Goal: Transaction & Acquisition: Purchase product/service

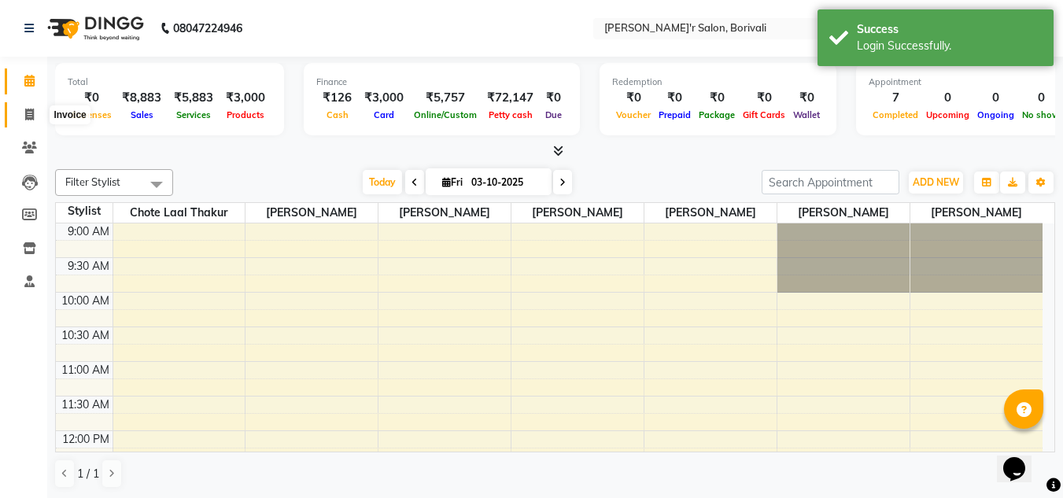
click at [27, 122] on span at bounding box center [30, 115] width 28 height 18
select select "8737"
select select "service"
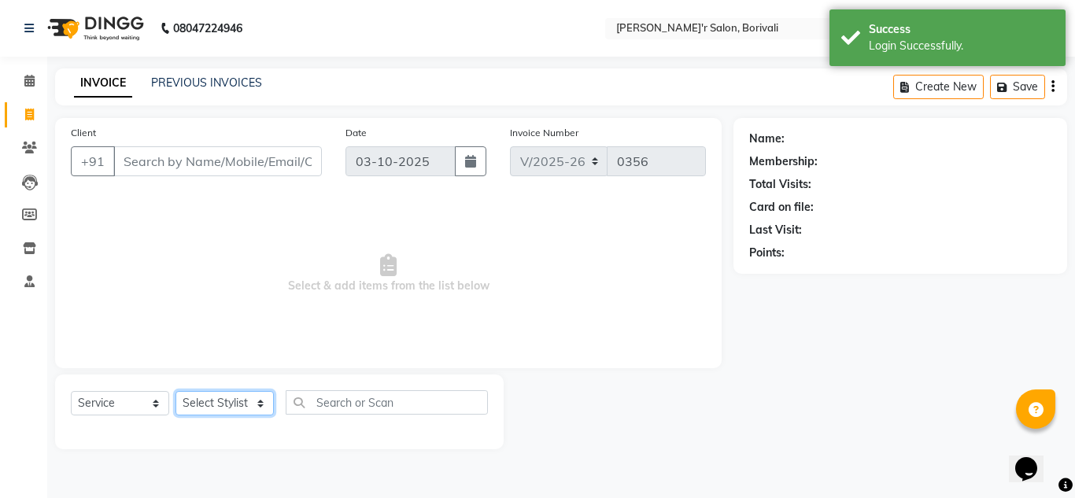
click at [244, 404] on select "Select Stylist [PERSON_NAME] Chote Laal [PERSON_NAME] [PERSON_NAME] [PERSON_NAM…" at bounding box center [225, 403] width 98 height 24
select select "91581"
click at [176, 391] on select "Select Stylist [PERSON_NAME] Chote Laal [PERSON_NAME] [PERSON_NAME] [PERSON_NAM…" at bounding box center [225, 403] width 98 height 24
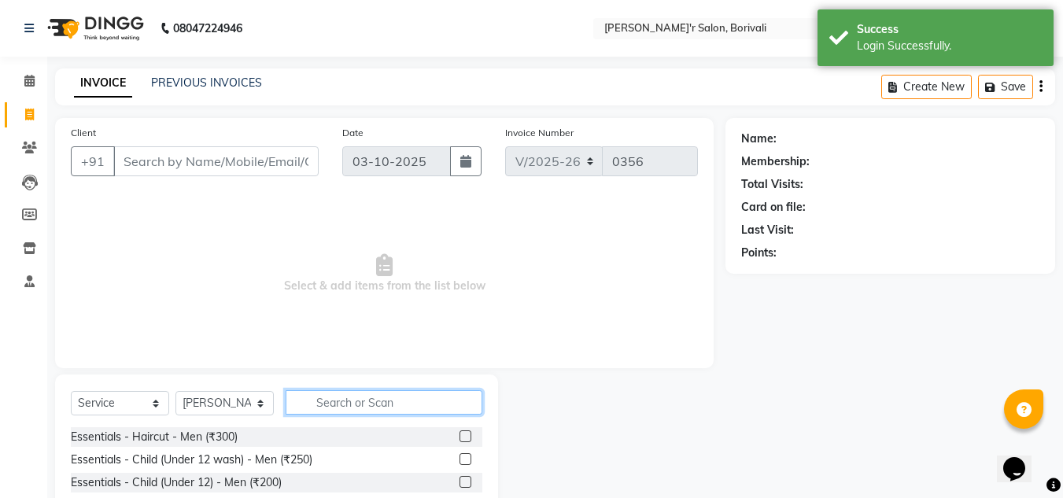
click at [373, 405] on input "text" at bounding box center [384, 402] width 197 height 24
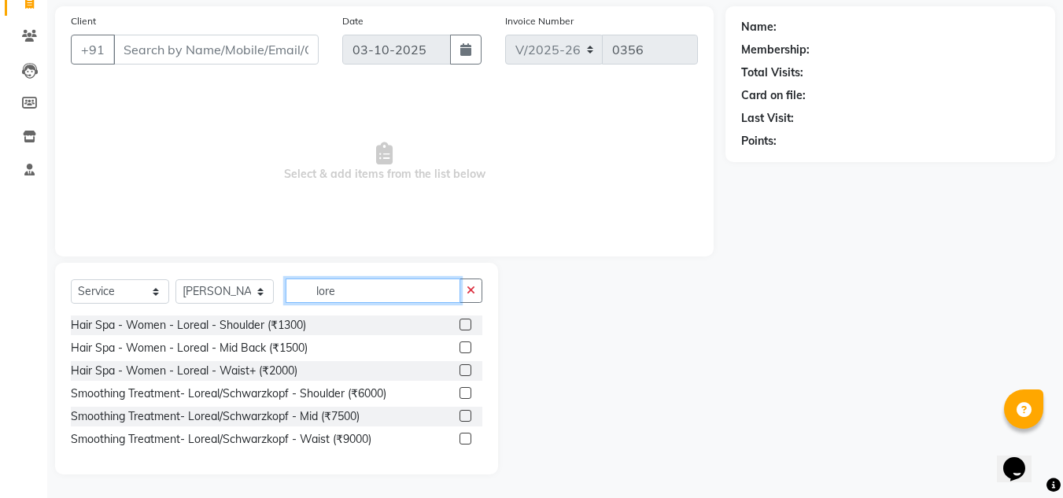
scroll to position [112, 0]
click at [390, 288] on input "[PERSON_NAME]" at bounding box center [373, 291] width 175 height 24
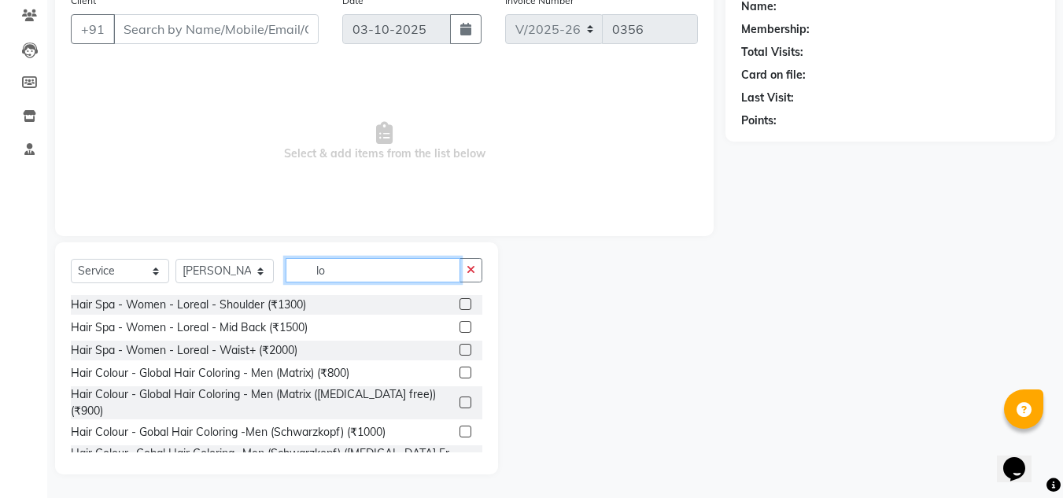
type input "l"
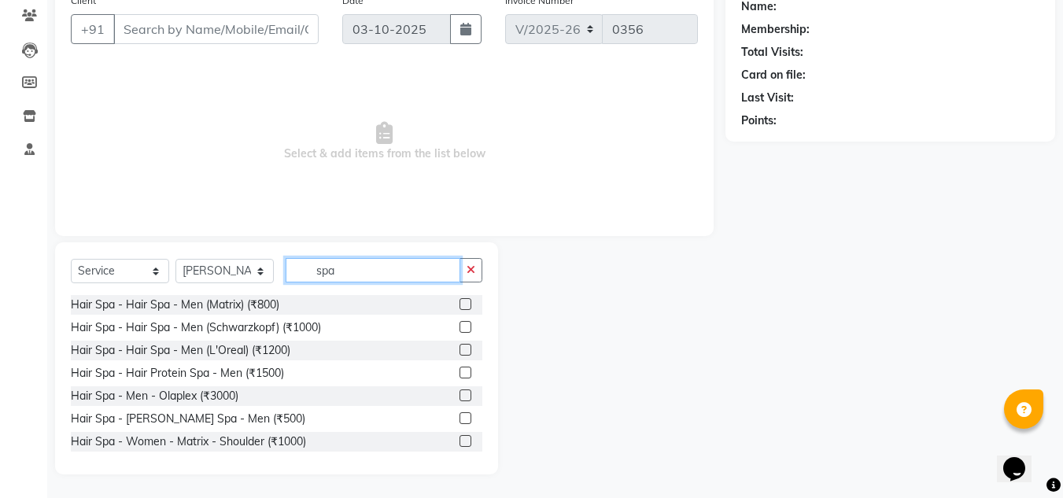
type input "spa"
click at [460, 343] on div at bounding box center [471, 351] width 23 height 20
click at [460, 349] on label at bounding box center [466, 350] width 12 height 12
click at [460, 349] on input "checkbox" at bounding box center [465, 351] width 10 height 10
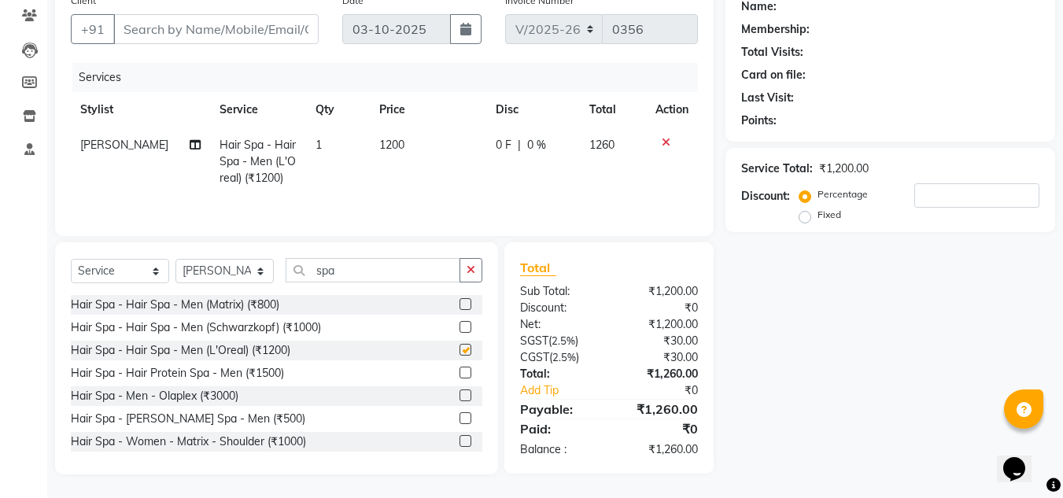
checkbox input "false"
click at [395, 146] on span "1200" at bounding box center [391, 145] width 25 height 14
select select "91581"
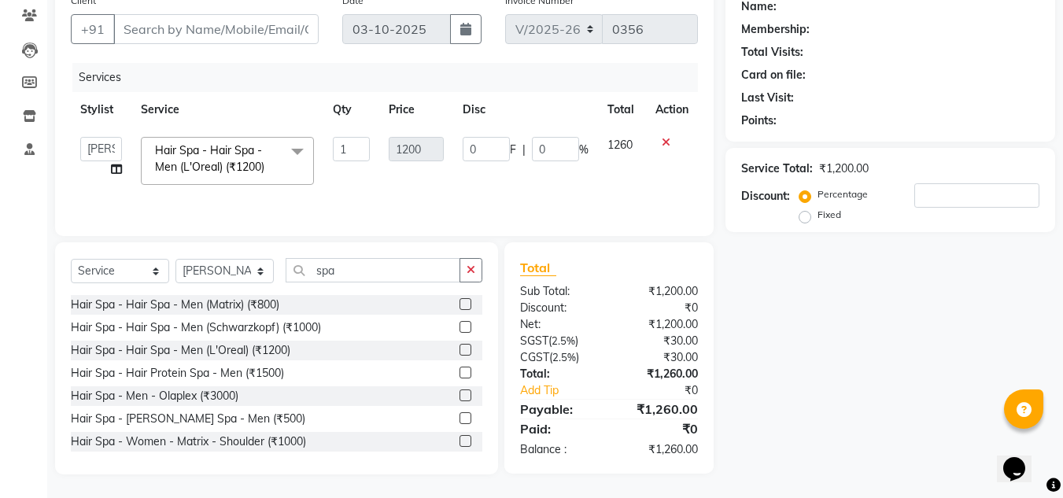
click at [352, 179] on td "1" at bounding box center [352, 161] width 57 height 67
click at [424, 171] on td "1200" at bounding box center [415, 161] width 73 height 67
click at [261, 17] on input "Client" at bounding box center [215, 29] width 205 height 30
click at [359, 185] on td "1" at bounding box center [352, 161] width 57 height 67
click at [246, 26] on input "Client" at bounding box center [215, 29] width 205 height 30
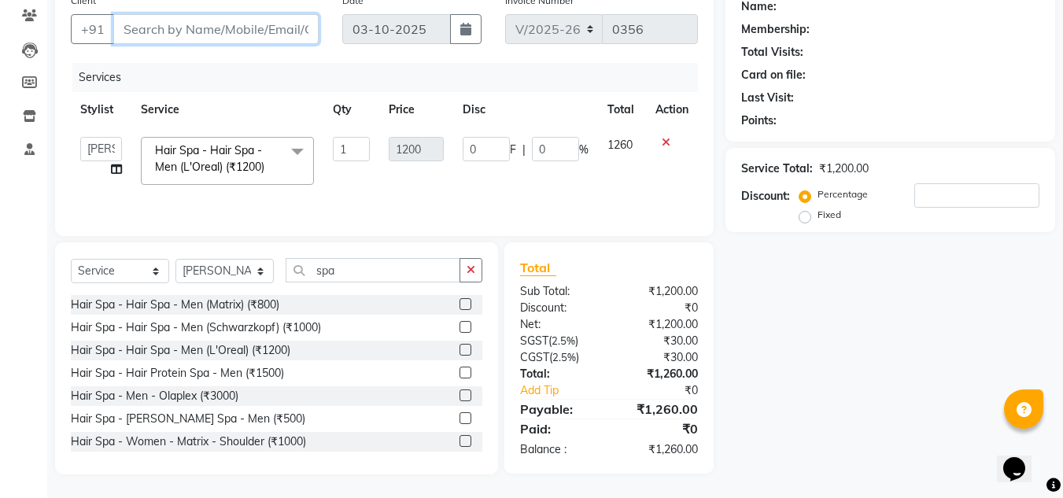
scroll to position [54, 0]
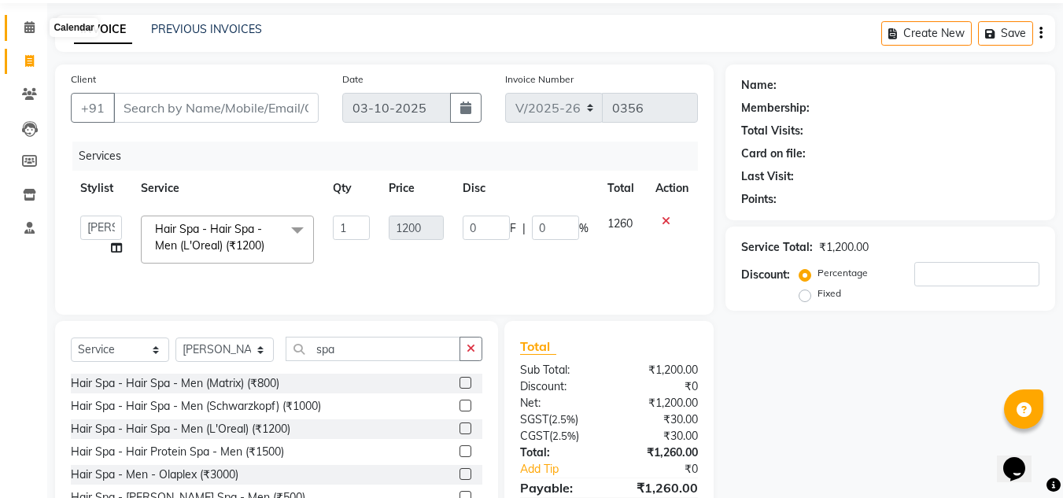
click at [36, 31] on span at bounding box center [30, 28] width 28 height 18
click at [405, 351] on input "spa" at bounding box center [373, 349] width 175 height 24
type input "s"
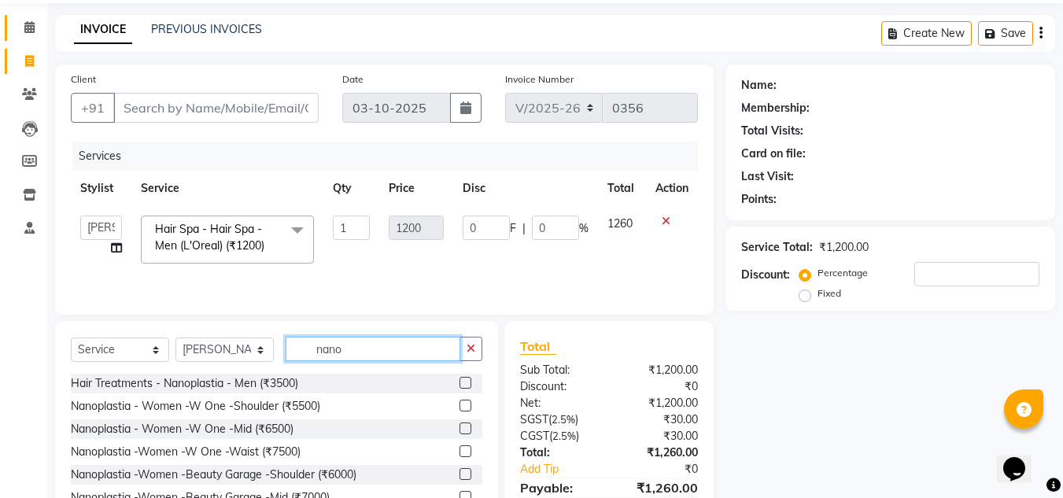
type input "nano"
click at [32, 32] on icon at bounding box center [29, 27] width 10 height 12
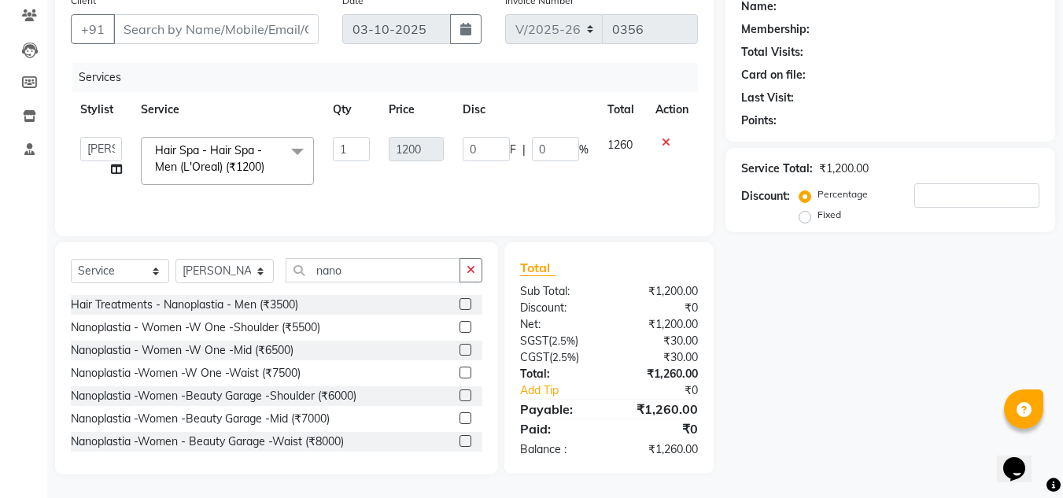
click at [808, 368] on div "Name: Membership: Total Visits: Card on file: Last Visit: Points: Service Total…" at bounding box center [897, 230] width 342 height 489
click at [298, 152] on span at bounding box center [297, 152] width 31 height 30
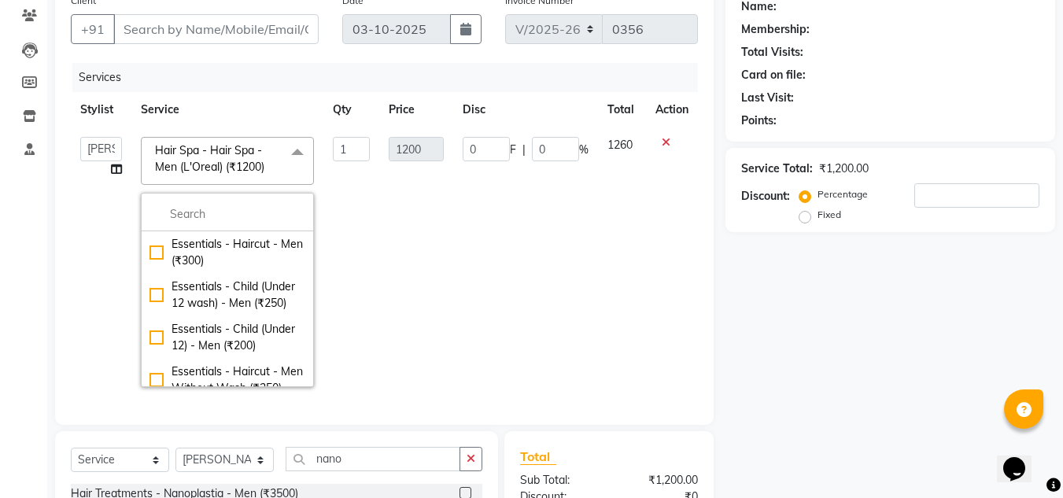
click at [302, 145] on span at bounding box center [297, 152] width 31 height 30
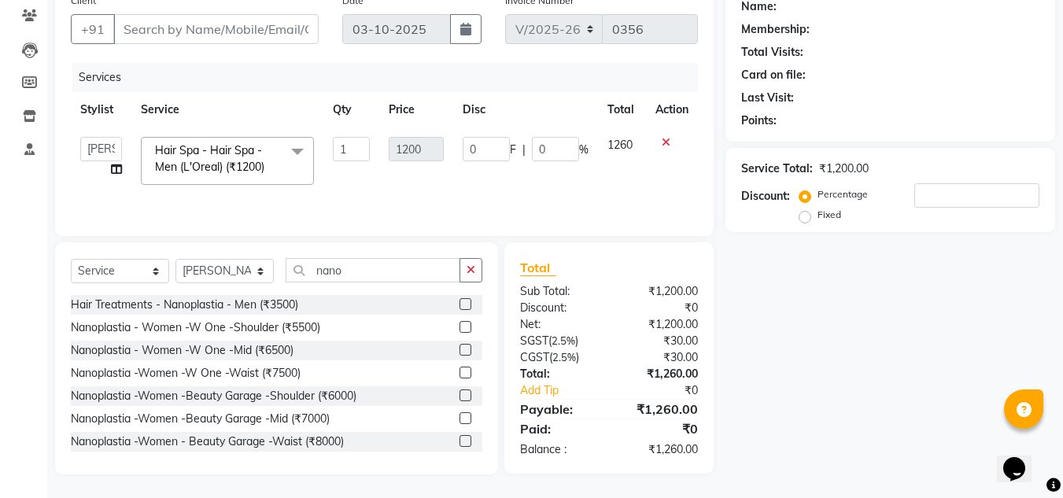
click at [915, 274] on div "Name: Membership: Total Visits: Card on file: Last Visit: Points: Service Total…" at bounding box center [897, 230] width 342 height 489
click at [460, 331] on label at bounding box center [466, 327] width 12 height 12
click at [460, 331] on input "checkbox" at bounding box center [465, 328] width 10 height 10
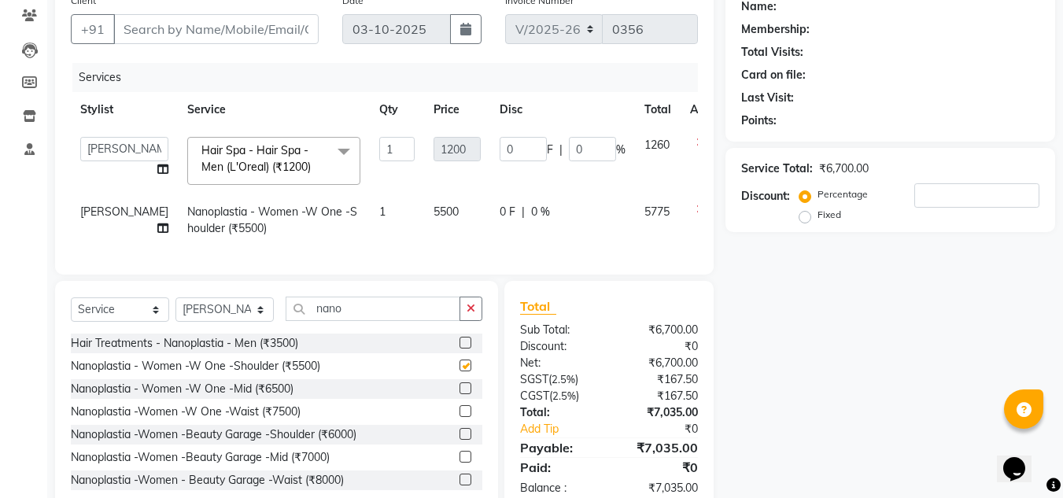
checkbox input "false"
click at [697, 207] on icon at bounding box center [701, 209] width 9 height 11
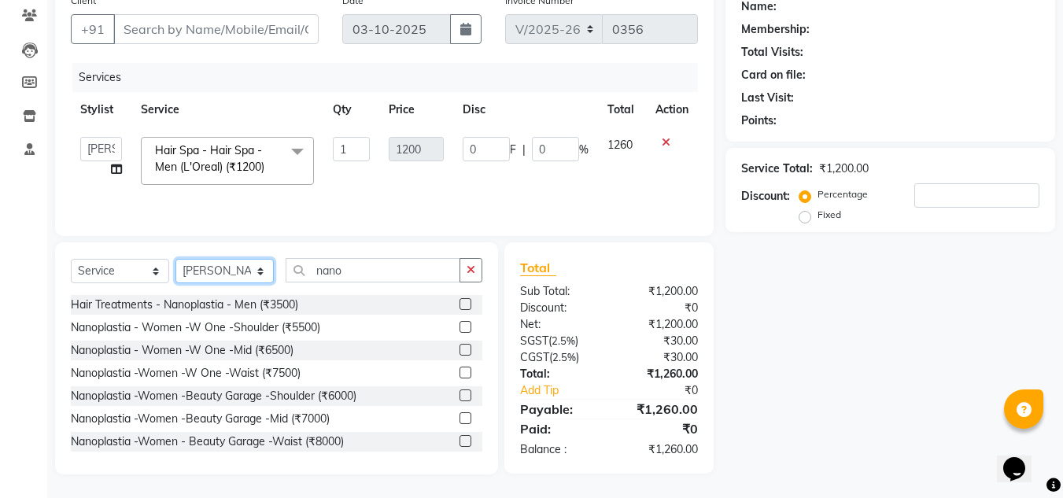
click at [262, 282] on select "Select Stylist [PERSON_NAME] Chote Laal [PERSON_NAME] [PERSON_NAME] [PERSON_NAM…" at bounding box center [225, 271] width 98 height 24
select select "89314"
click at [176, 259] on select "Select Stylist [PERSON_NAME] Chote Laal [PERSON_NAME] [PERSON_NAME] [PERSON_NAM…" at bounding box center [225, 271] width 98 height 24
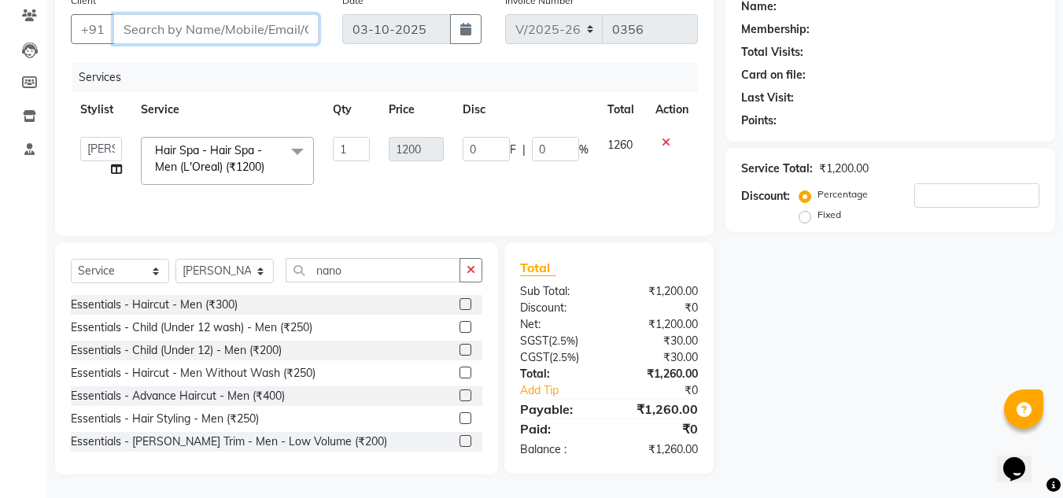
click at [194, 31] on input "Client" at bounding box center [215, 29] width 205 height 30
type input "a"
type input "0"
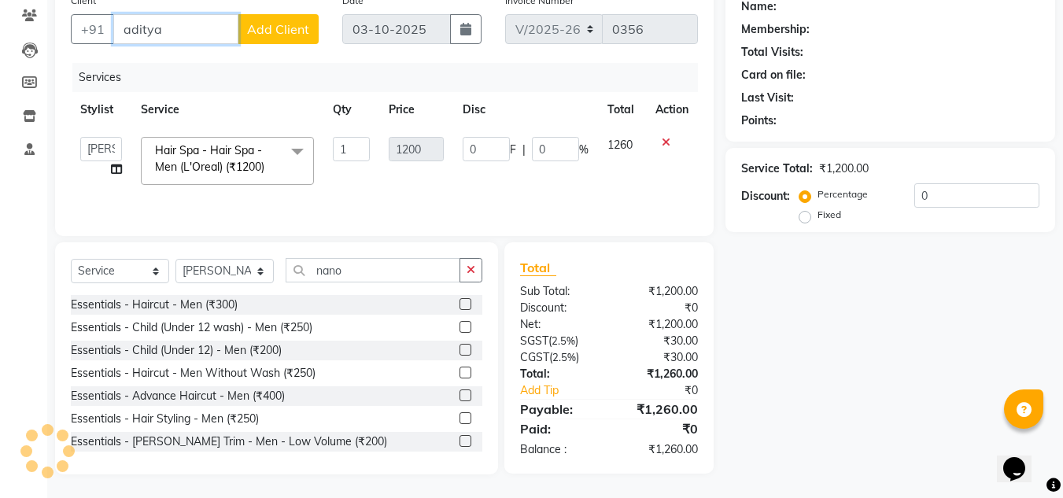
type input "aditya"
click at [278, 27] on span "Add Client" at bounding box center [278, 29] width 62 height 16
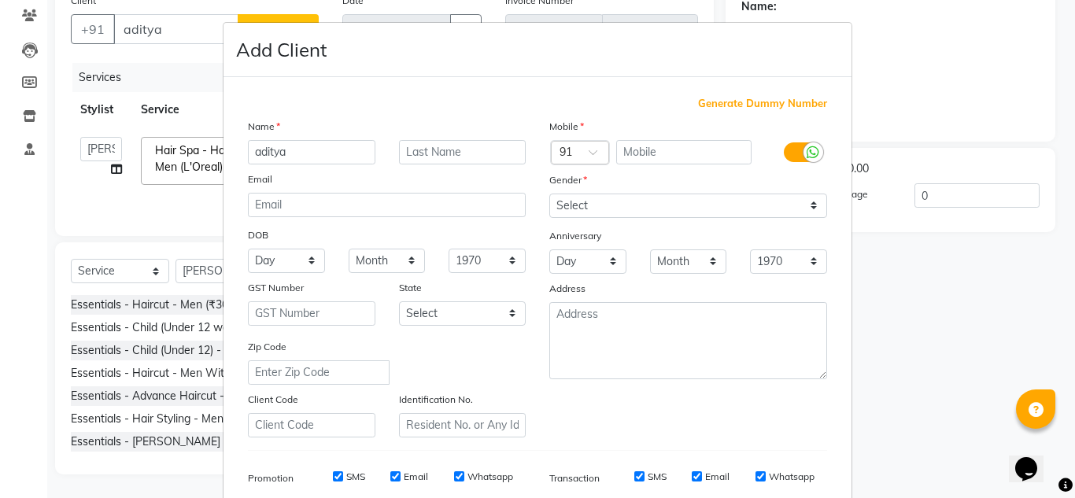
click at [258, 149] on input "aditya" at bounding box center [312, 152] width 128 height 24
type input "Aditya"
click at [628, 146] on input "text" at bounding box center [684, 152] width 136 height 24
type input "8082149845"
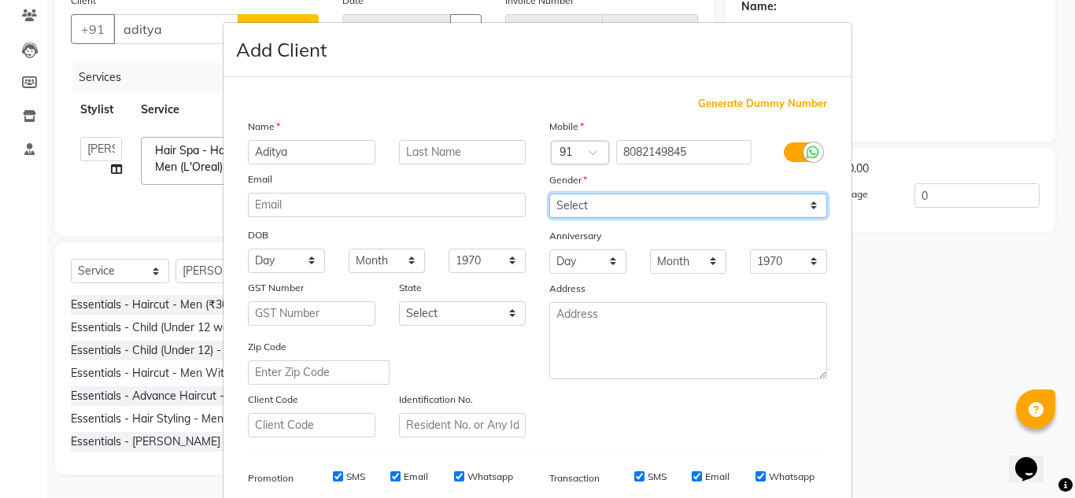
click at [686, 210] on select "Select [DEMOGRAPHIC_DATA] [DEMOGRAPHIC_DATA] Other Prefer Not To Say" at bounding box center [688, 206] width 278 height 24
select select "[DEMOGRAPHIC_DATA]"
click at [549, 194] on select "Select [DEMOGRAPHIC_DATA] [DEMOGRAPHIC_DATA] Other Prefer Not To Say" at bounding box center [688, 206] width 278 height 24
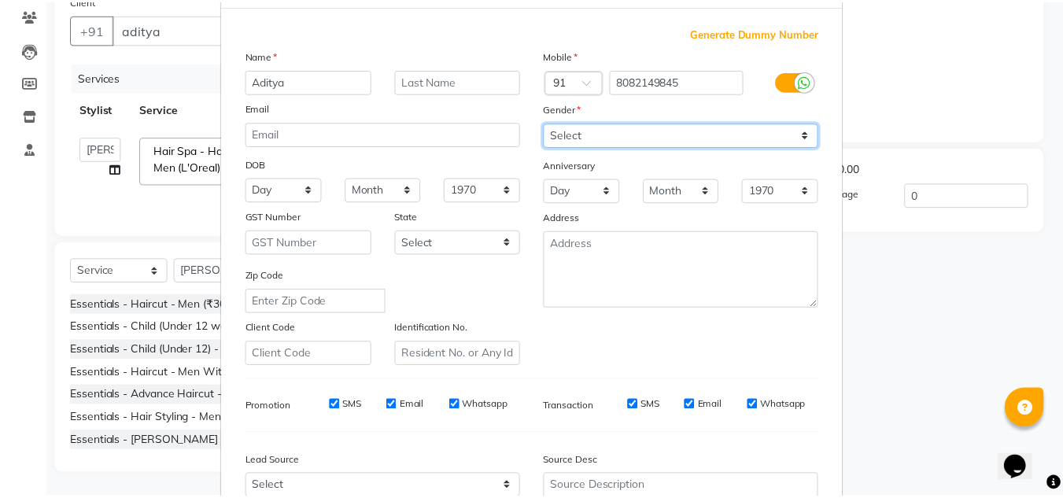
scroll to position [228, 0]
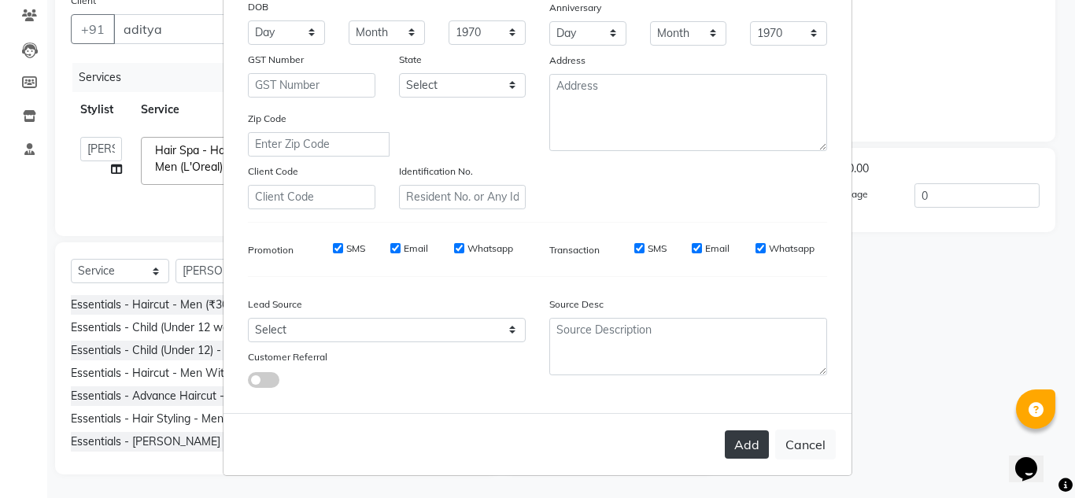
click at [733, 447] on button "Add" at bounding box center [747, 445] width 44 height 28
type input "8082149845"
select select
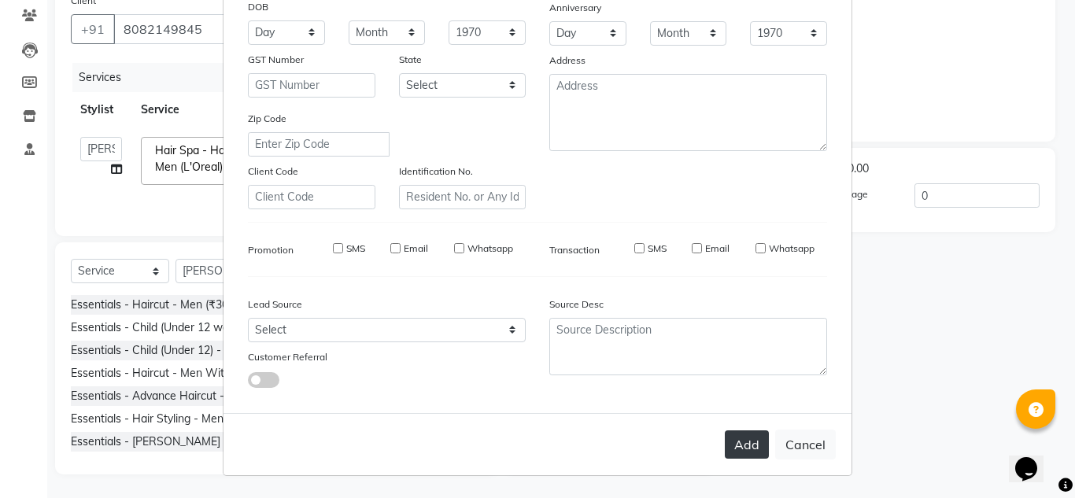
select select
checkbox input "false"
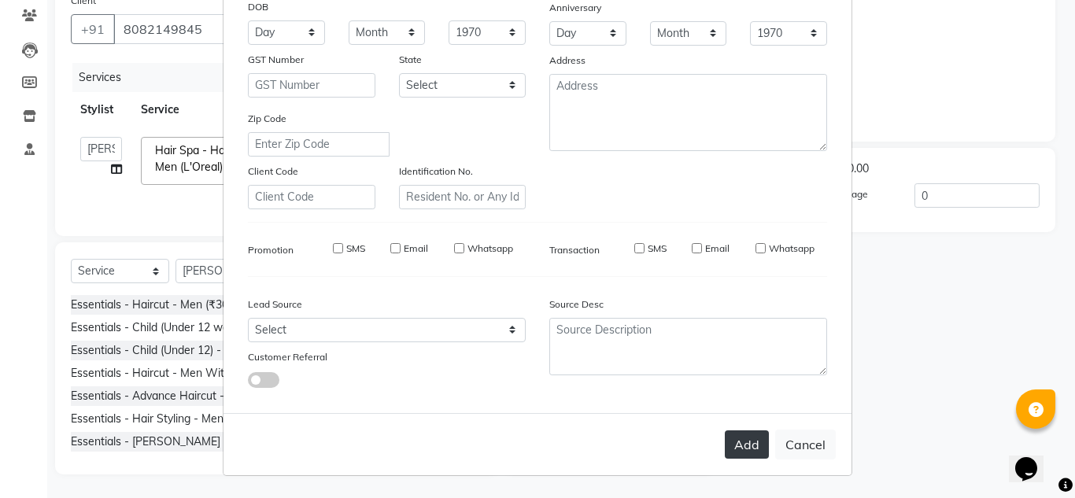
checkbox input "false"
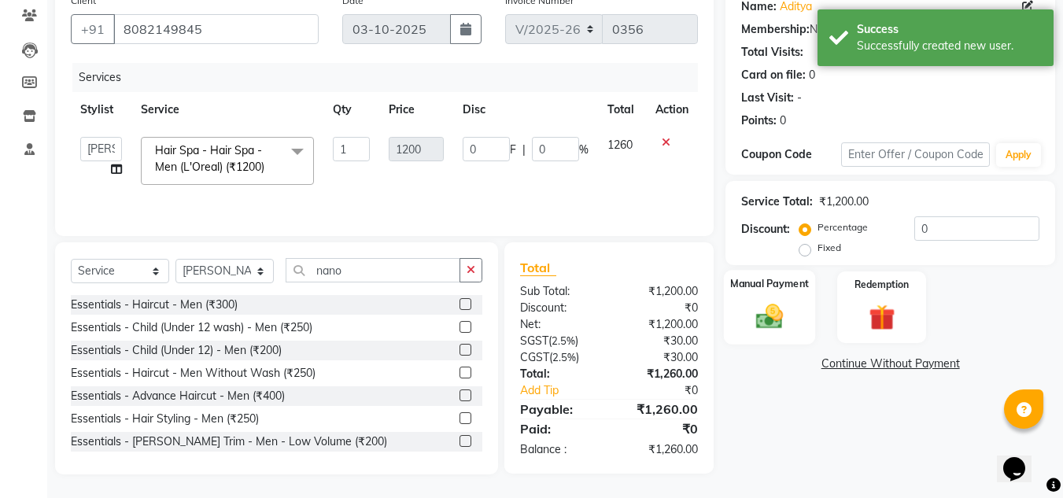
click at [793, 317] on div "Manual Payment" at bounding box center [770, 307] width 92 height 75
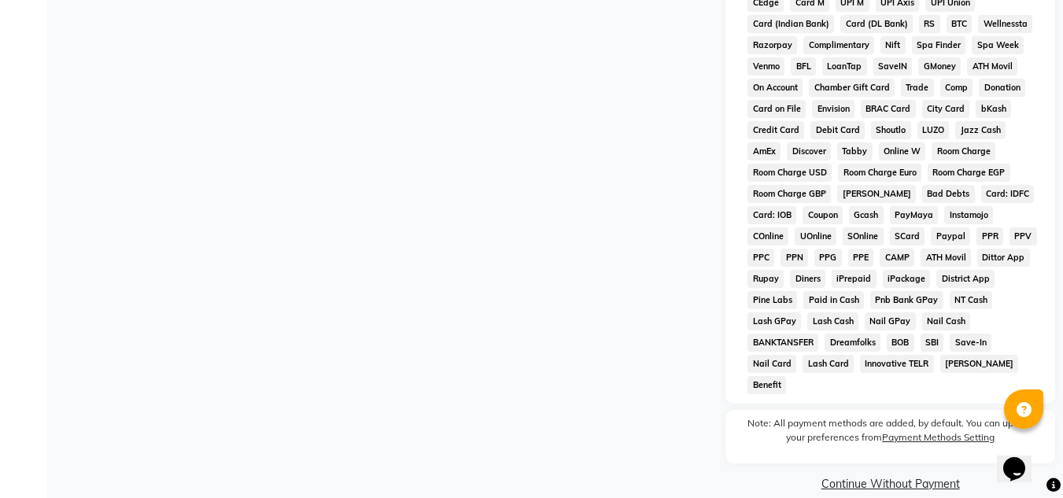
scroll to position [307, 0]
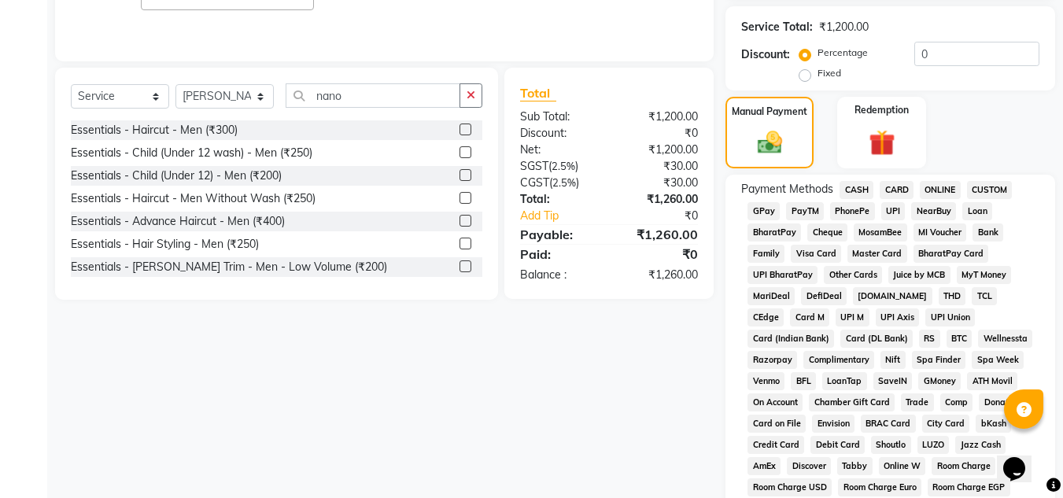
click at [768, 210] on span "GPay" at bounding box center [764, 211] width 32 height 18
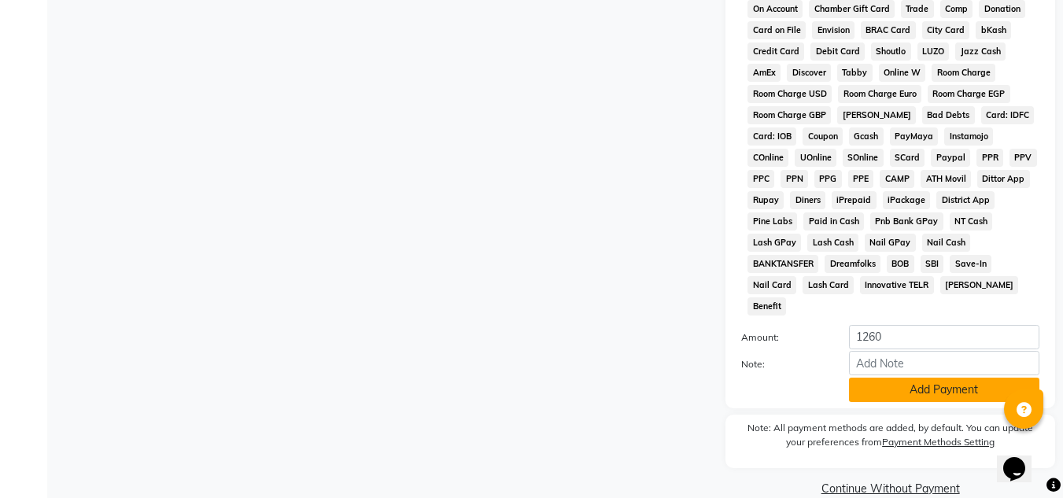
scroll to position [705, 0]
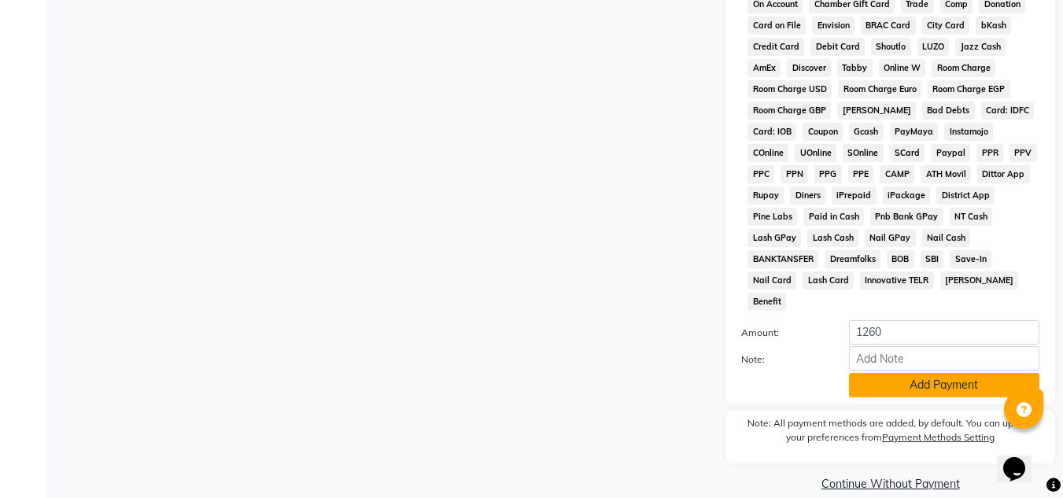
click at [893, 373] on button "Add Payment" at bounding box center [944, 385] width 190 height 24
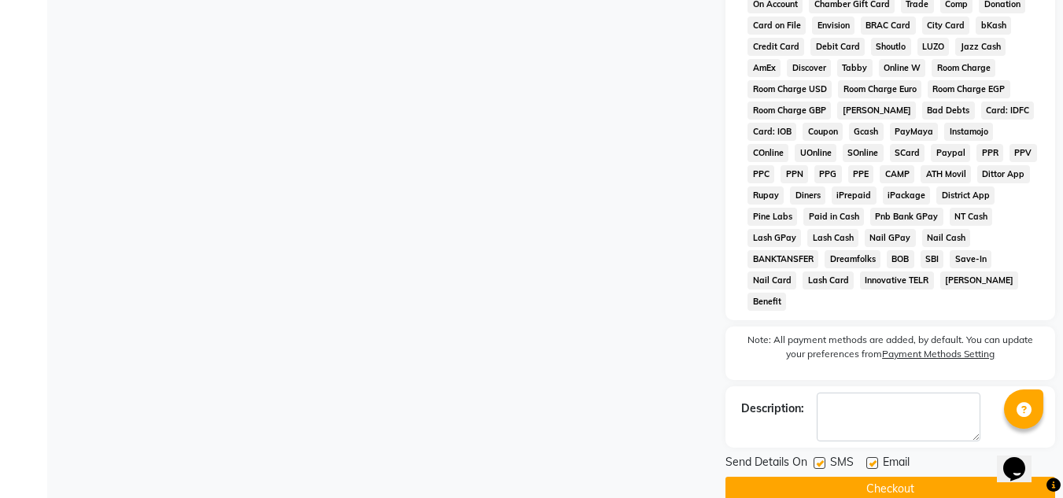
click at [875, 477] on button "Checkout" at bounding box center [891, 489] width 330 height 24
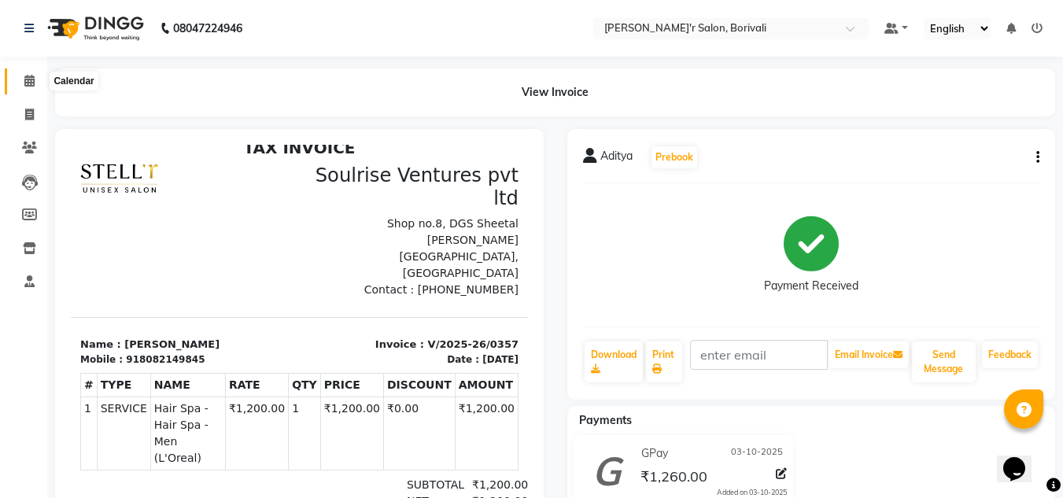
click at [24, 82] on icon at bounding box center [29, 81] width 10 height 12
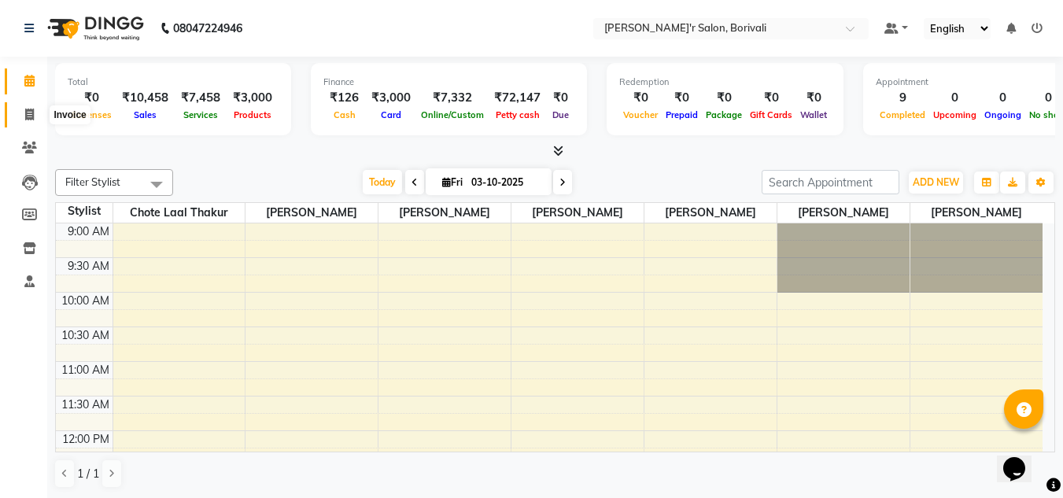
click at [27, 117] on icon at bounding box center [29, 115] width 9 height 12
select select "8737"
select select "service"
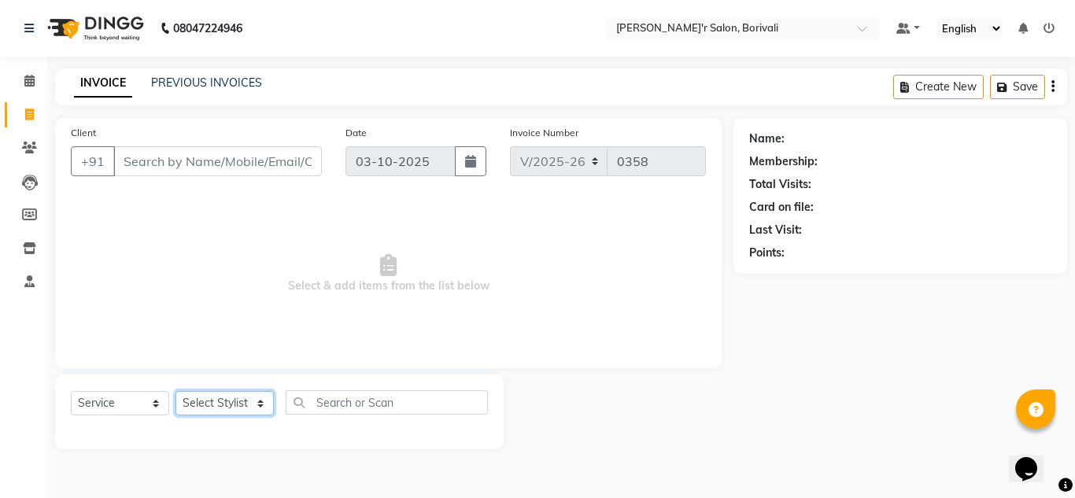
click at [231, 404] on select "Select Stylist [PERSON_NAME] Chote Laal [PERSON_NAME] [PERSON_NAME] [PERSON_NAM…" at bounding box center [225, 403] width 98 height 24
click at [246, 164] on input "Client" at bounding box center [217, 161] width 209 height 30
click at [235, 405] on select "Select Stylist [PERSON_NAME] Chote Laal [PERSON_NAME] [PERSON_NAME] [PERSON_NAM…" at bounding box center [225, 403] width 98 height 24
click at [364, 230] on span "Select & add items from the list below" at bounding box center [388, 273] width 635 height 157
click at [277, 165] on input "Client" at bounding box center [217, 161] width 209 height 30
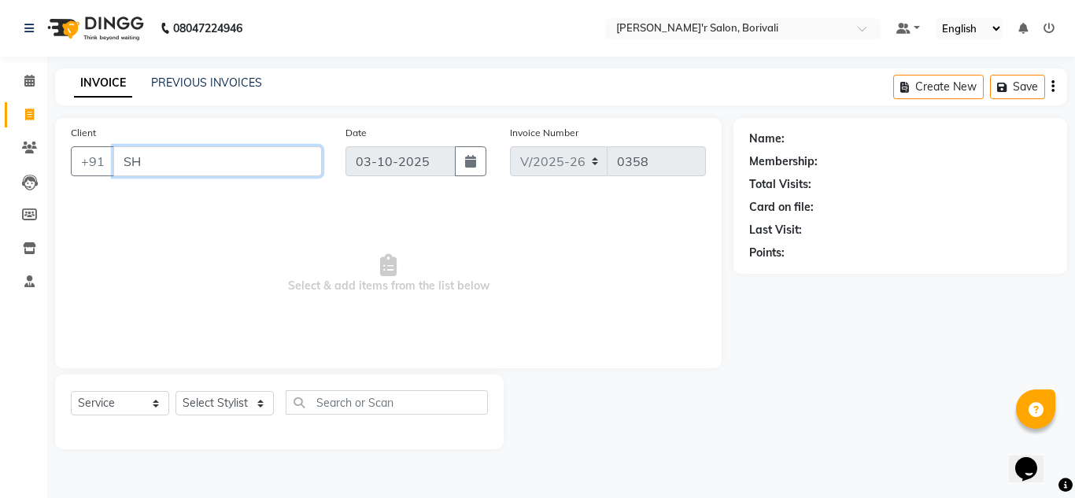
type input "S"
click at [28, 144] on icon at bounding box center [29, 148] width 15 height 12
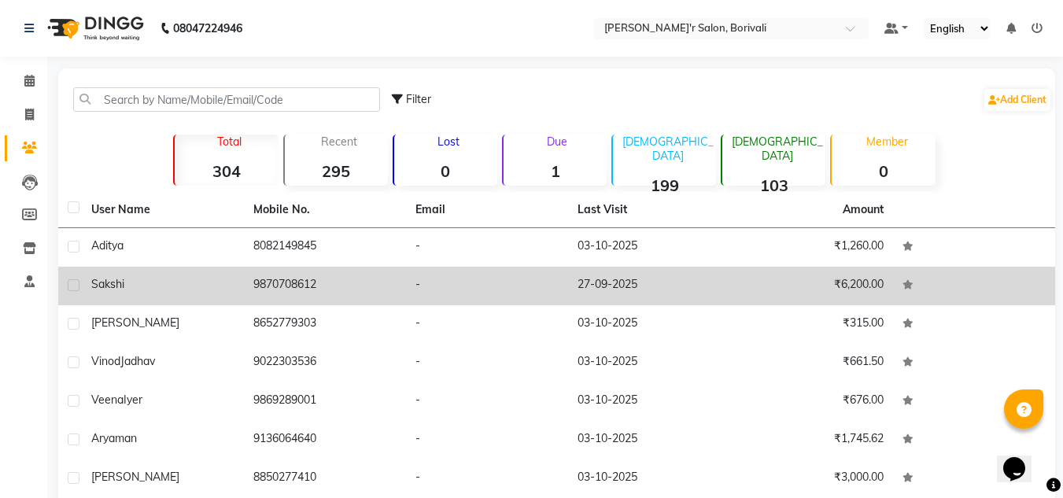
click at [381, 285] on td "9870708612" at bounding box center [325, 286] width 162 height 39
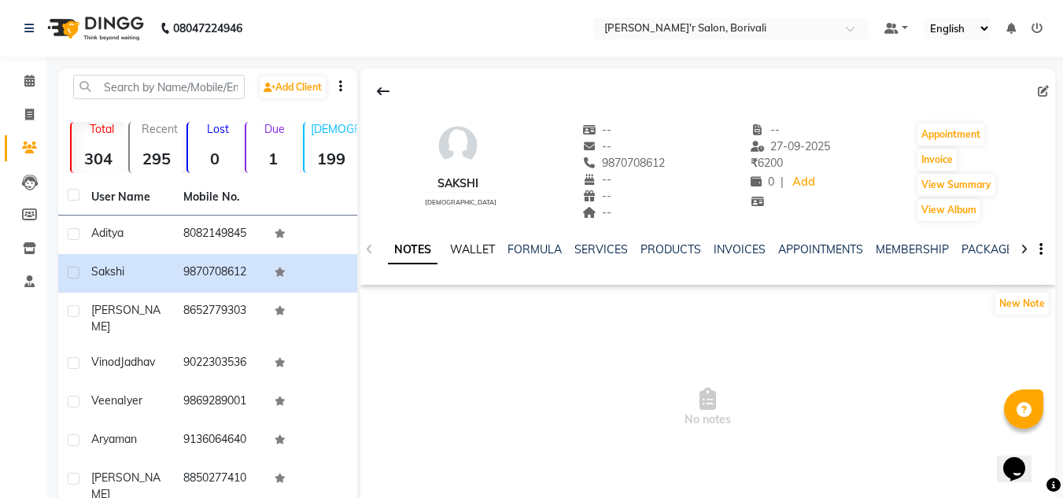
click at [468, 247] on link "WALLET" at bounding box center [472, 249] width 45 height 14
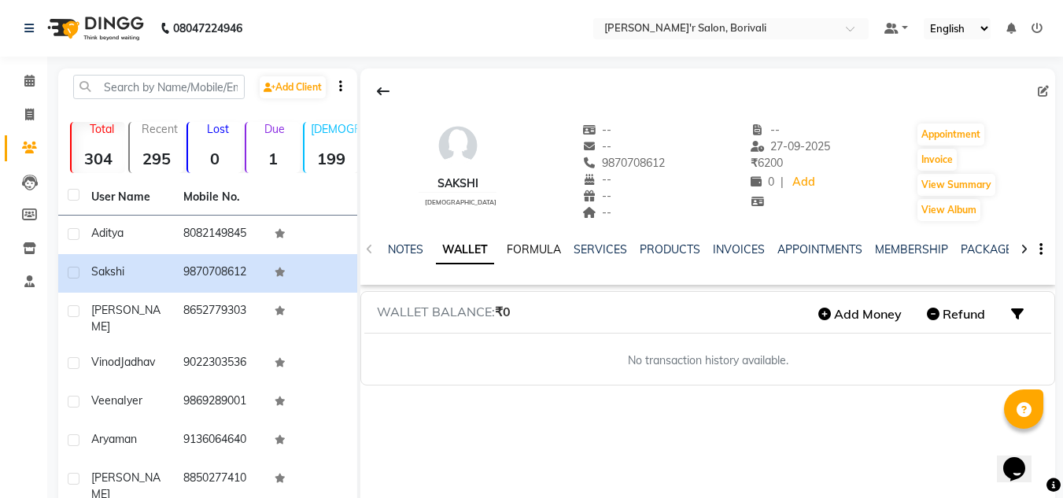
click at [551, 250] on link "FORMULA" at bounding box center [534, 249] width 54 height 14
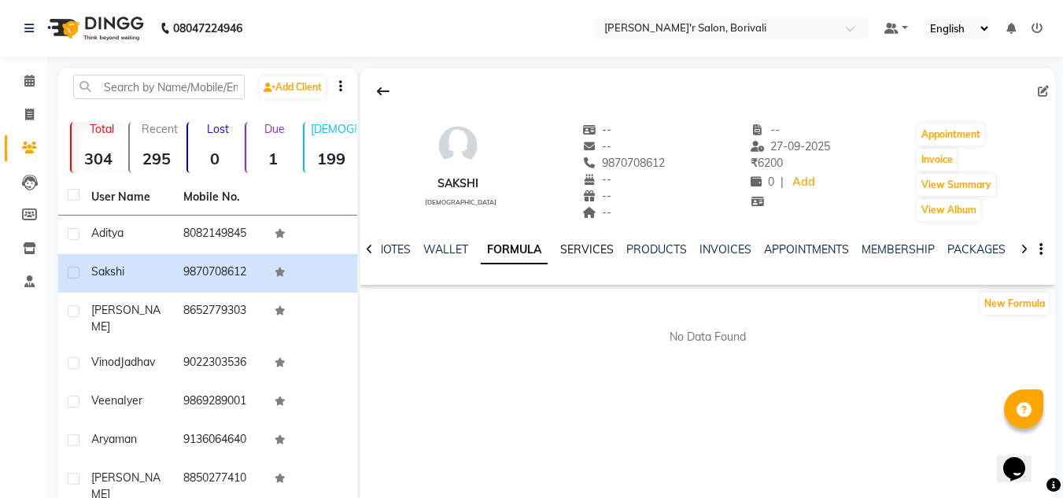
click at [584, 246] on link "SERVICES" at bounding box center [587, 249] width 54 height 14
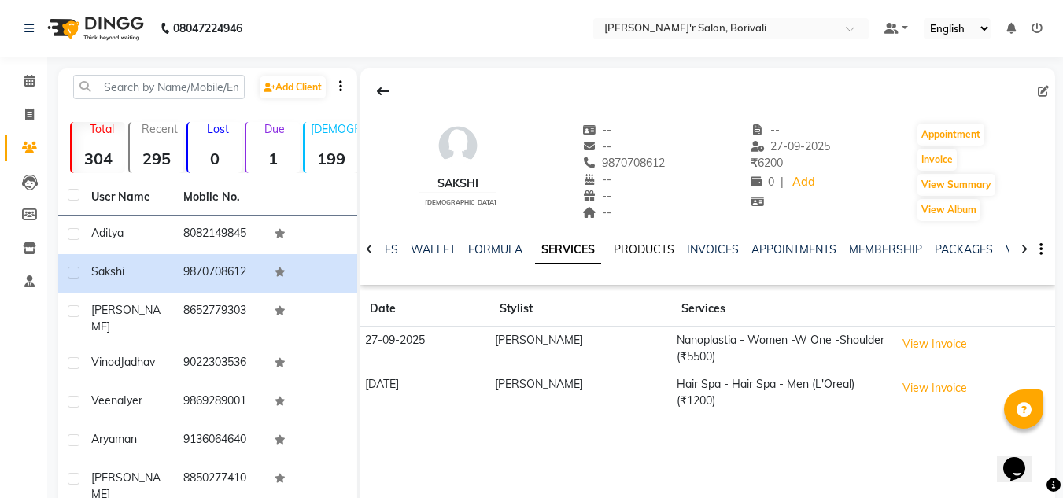
click at [634, 245] on link "PRODUCTS" at bounding box center [644, 249] width 61 height 14
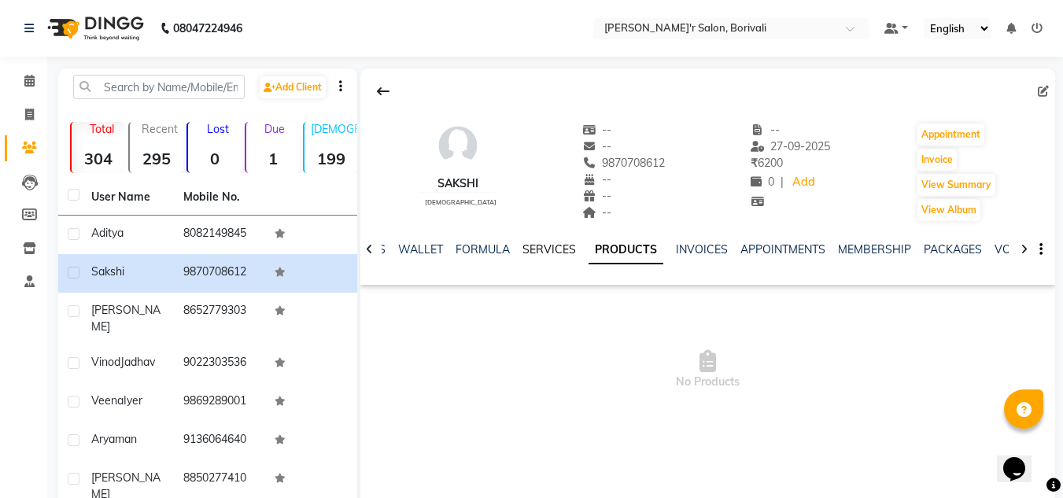
click at [546, 251] on link "SERVICES" at bounding box center [550, 249] width 54 height 14
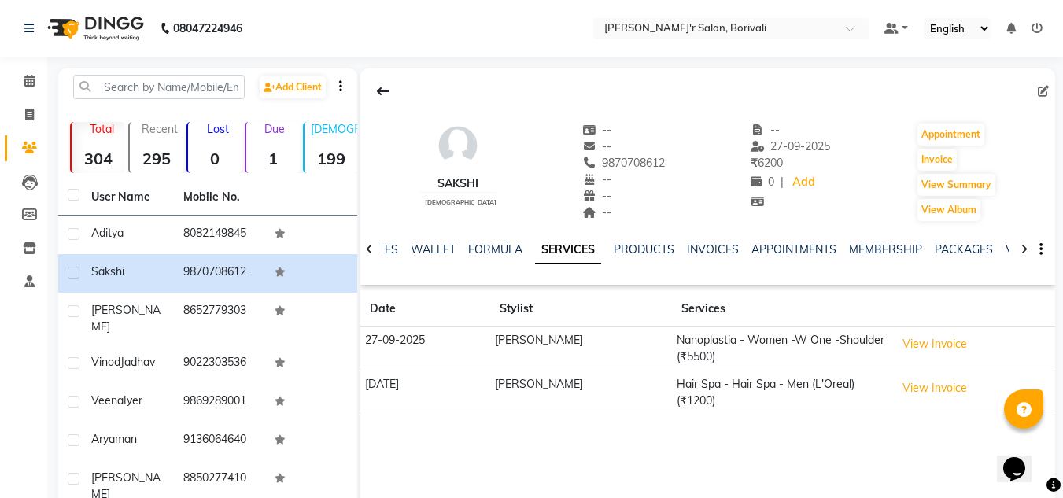
click at [364, 250] on div at bounding box center [370, 248] width 18 height 31
click at [369, 248] on icon at bounding box center [369, 249] width 7 height 11
click at [369, 248] on div "NOTES WALLET FORMULA SERVICES PRODUCTS INVOICES APPOINTMENTS MEMBERSHIP PACKAGE…" at bounding box center [708, 250] width 695 height 54
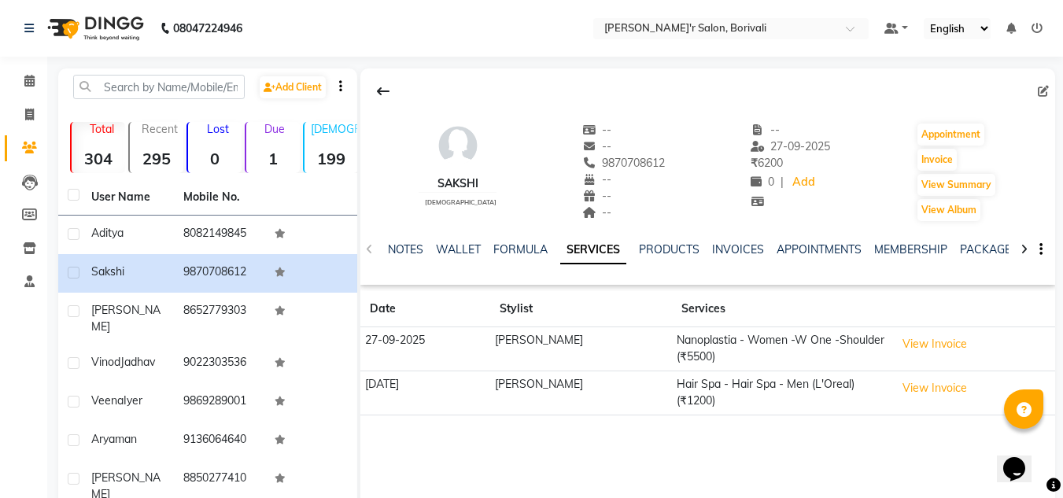
scroll to position [184, 0]
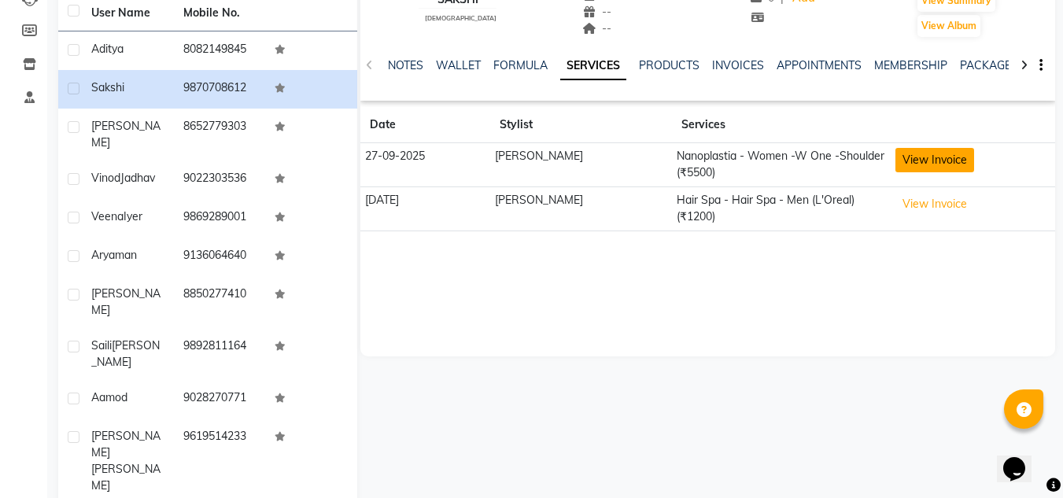
click at [932, 159] on button "View Invoice" at bounding box center [935, 160] width 79 height 24
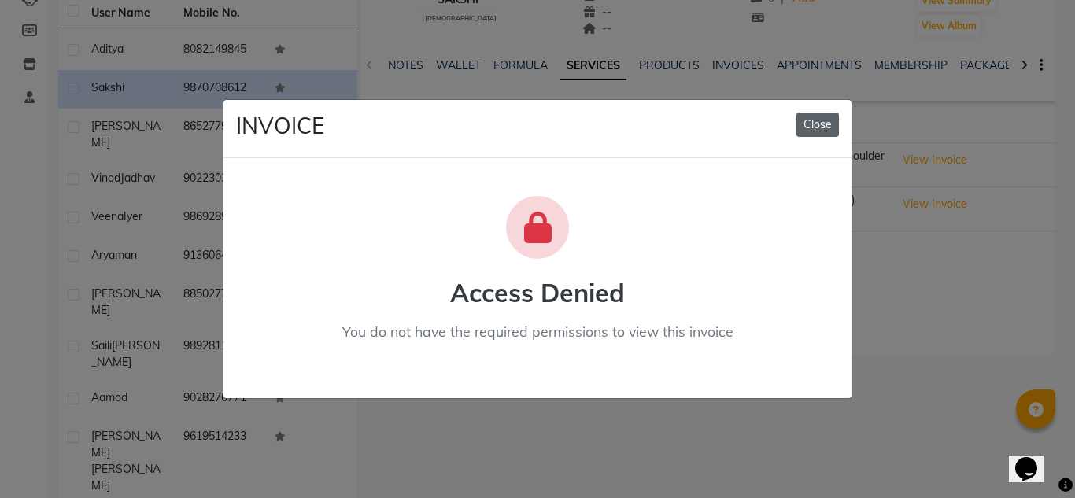
click at [812, 128] on button "Close" at bounding box center [818, 125] width 43 height 24
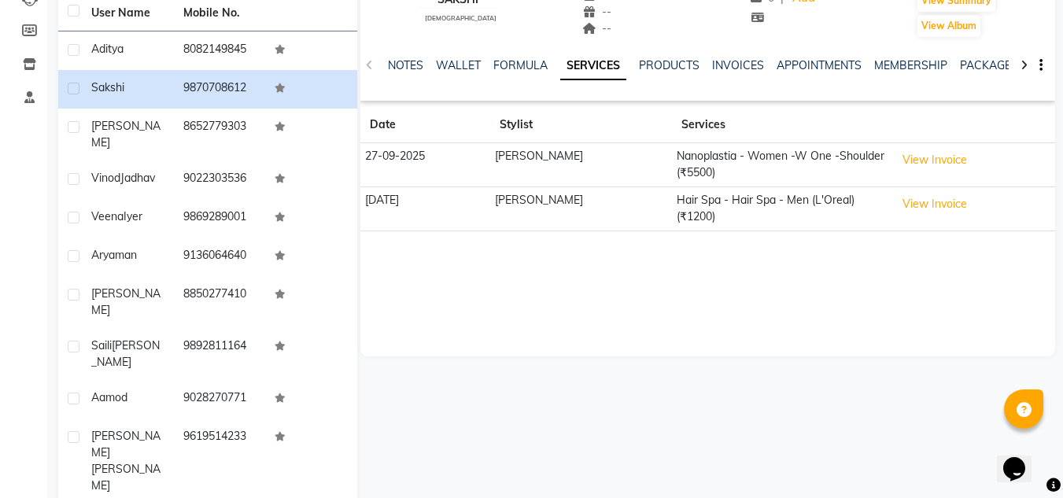
scroll to position [0, 0]
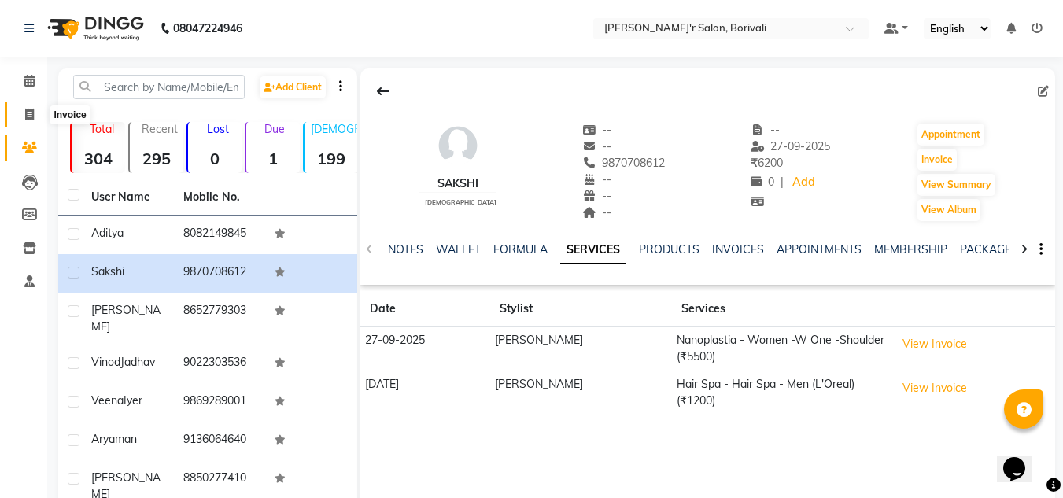
click at [31, 119] on icon at bounding box center [29, 115] width 9 height 12
select select "8737"
select select "service"
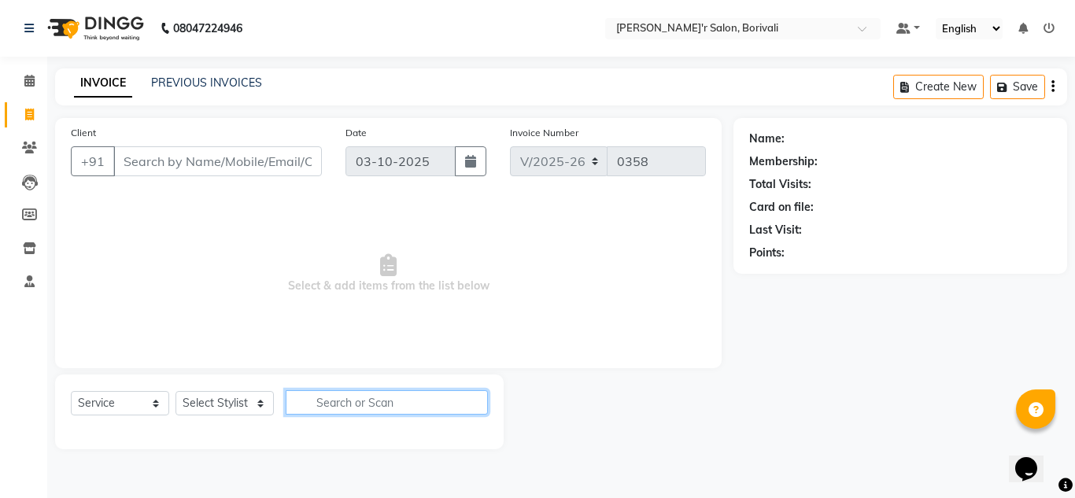
click at [384, 413] on input "text" at bounding box center [387, 402] width 202 height 24
click at [249, 401] on select "Select Stylist [PERSON_NAME] Chote Laal [PERSON_NAME] [PERSON_NAME] [PERSON_NAM…" at bounding box center [225, 403] width 98 height 24
select select "91581"
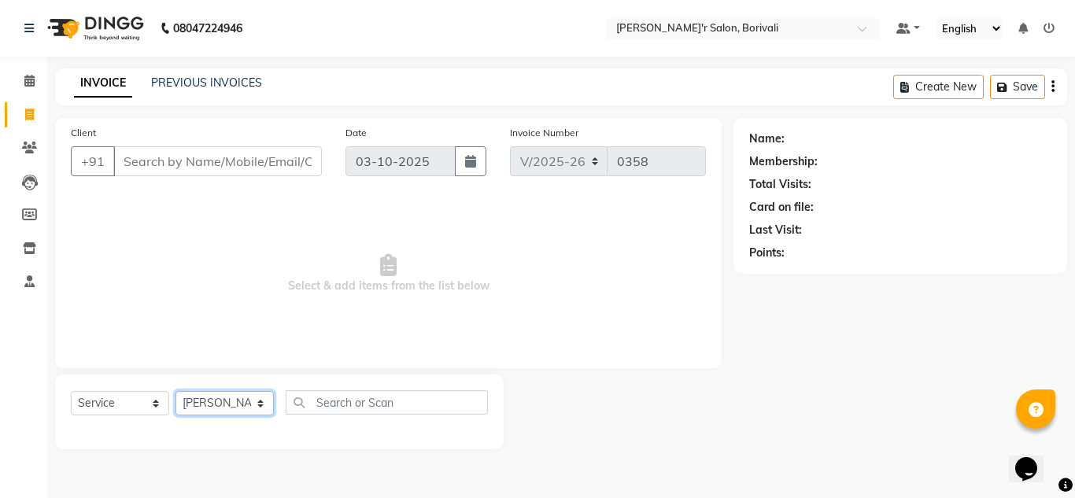
click at [176, 391] on select "Select Stylist [PERSON_NAME] Chote Laal [PERSON_NAME] [PERSON_NAME] [PERSON_NAM…" at bounding box center [225, 403] width 98 height 24
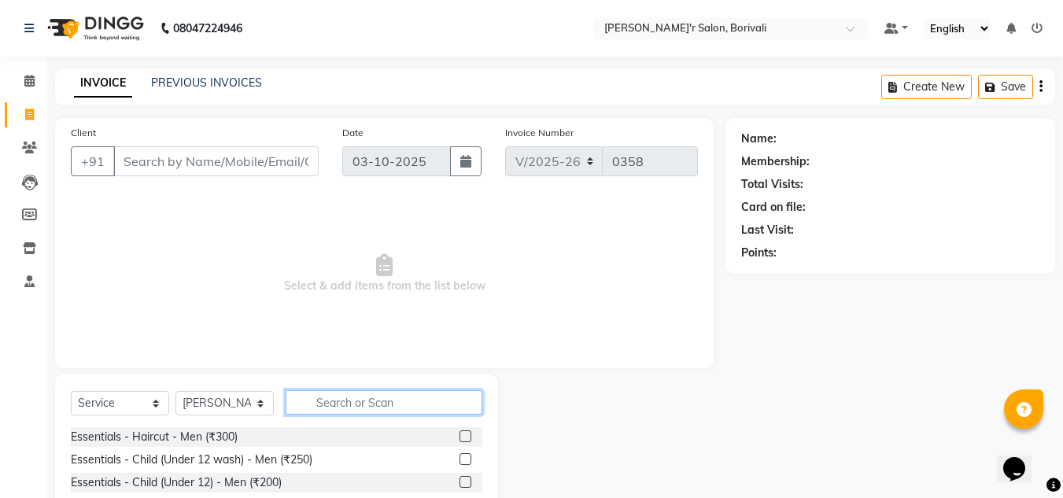
click at [312, 401] on input "text" at bounding box center [384, 402] width 197 height 24
type input "L"
type input "l"
click at [460, 438] on label at bounding box center [466, 437] width 12 height 12
click at [460, 438] on input "checkbox" at bounding box center [465, 437] width 10 height 10
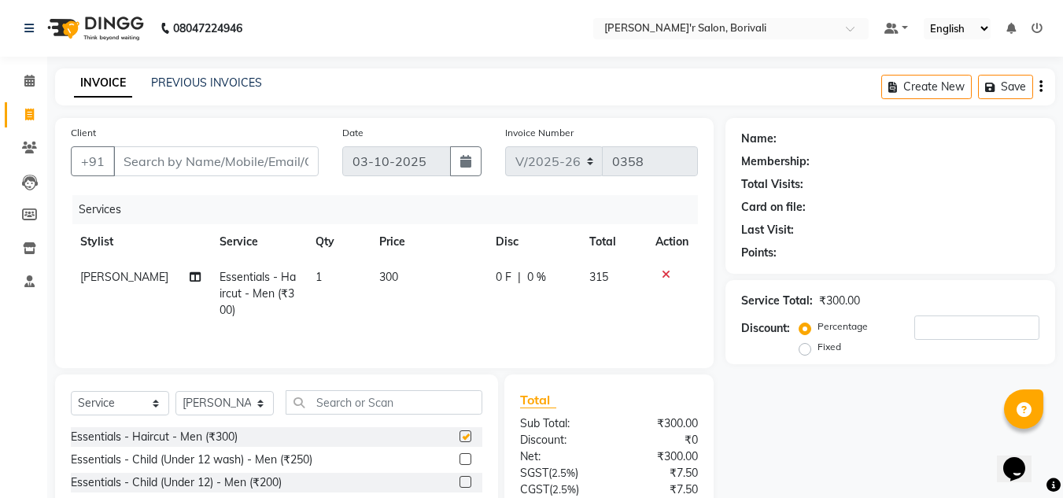
checkbox input "false"
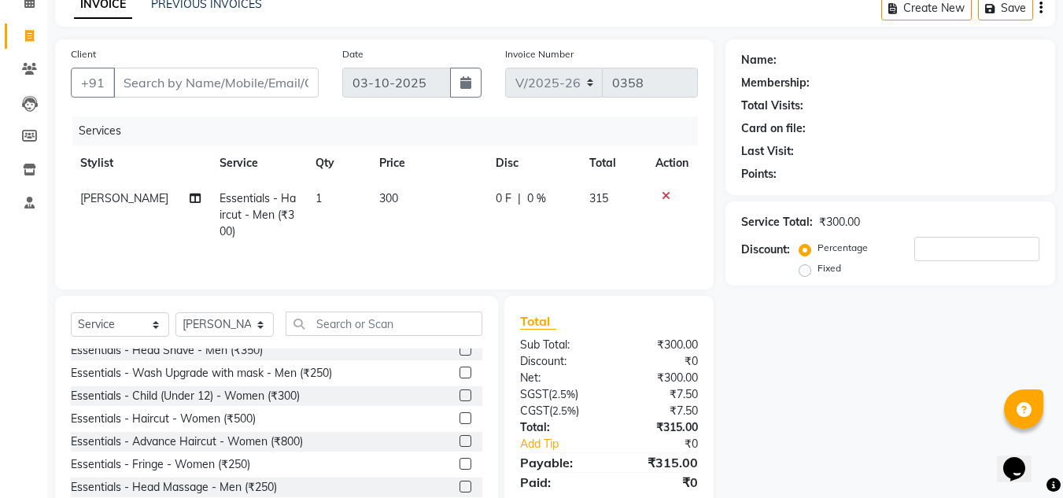
scroll to position [157, 0]
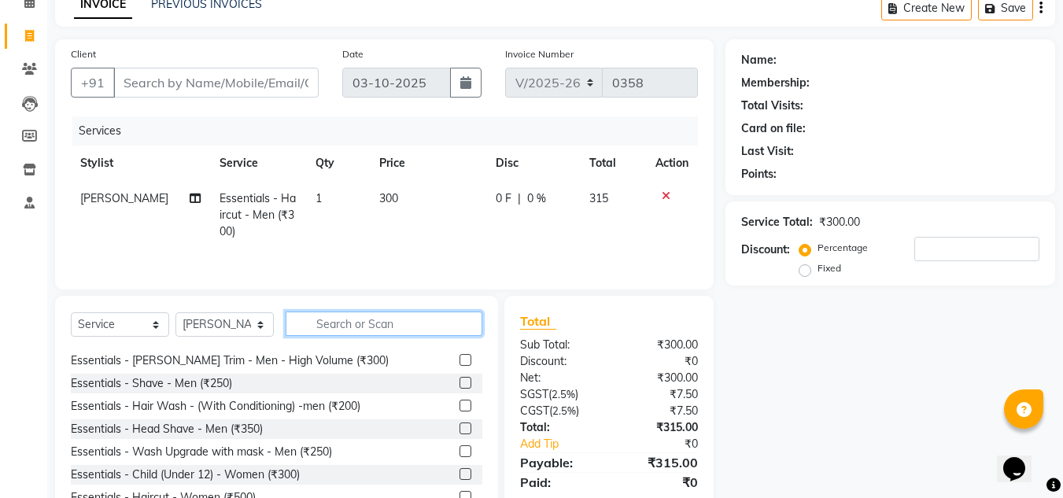
click at [368, 321] on input "text" at bounding box center [384, 324] width 197 height 24
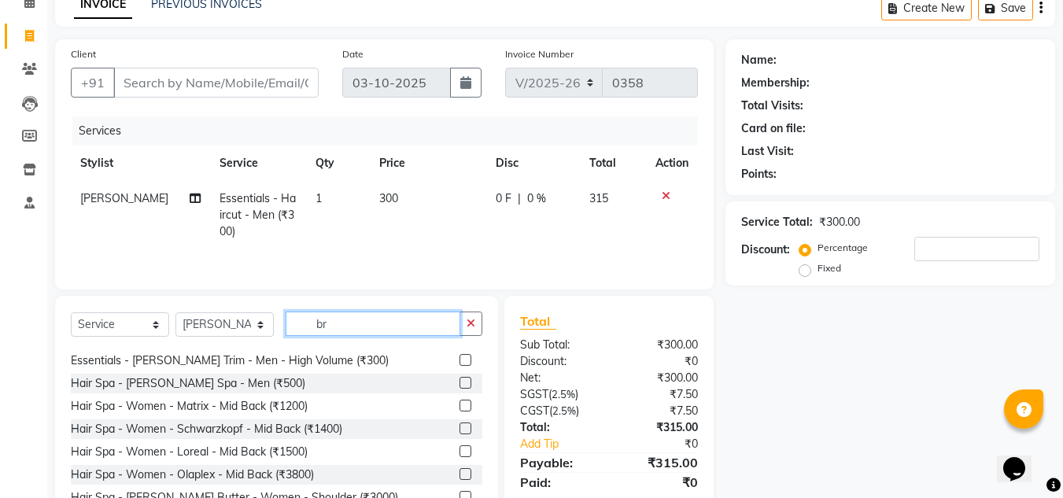
scroll to position [0, 0]
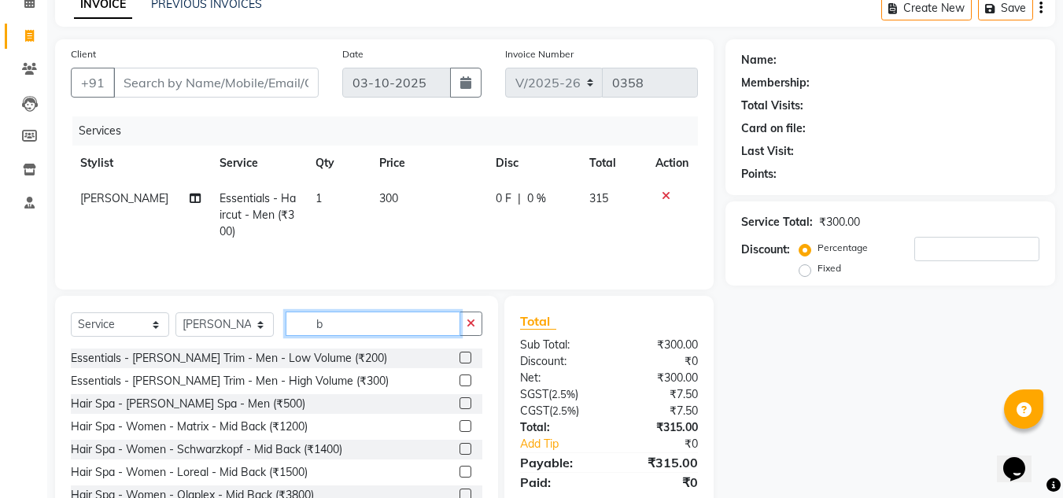
type input "b"
click at [460, 357] on label at bounding box center [466, 358] width 12 height 12
click at [460, 357] on input "checkbox" at bounding box center [465, 358] width 10 height 10
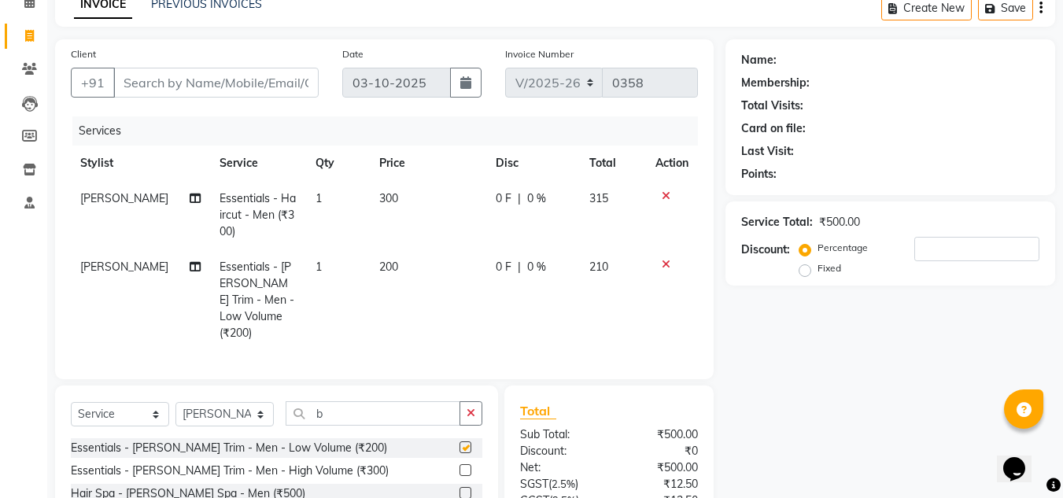
checkbox input "false"
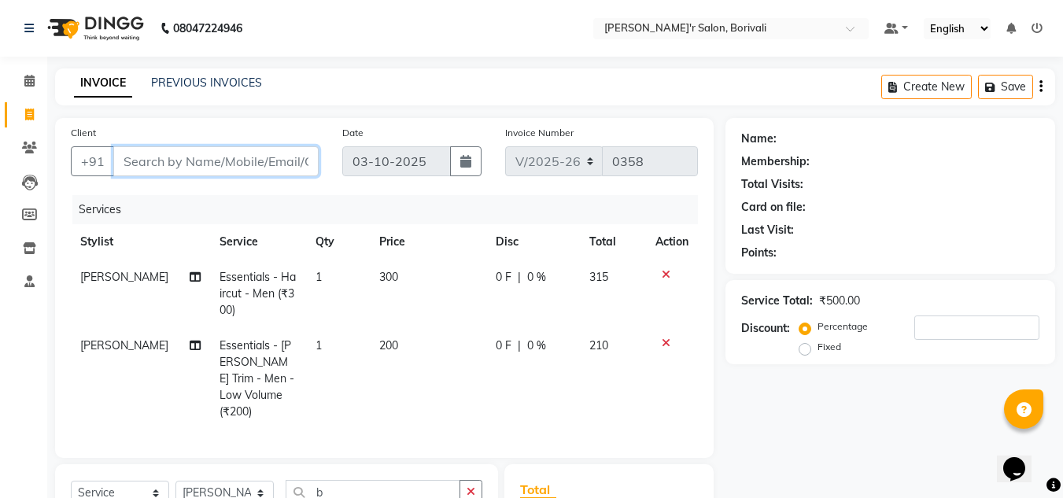
click at [178, 173] on input "Client" at bounding box center [215, 161] width 205 height 30
type input "a"
type input "0"
type input "amyur"
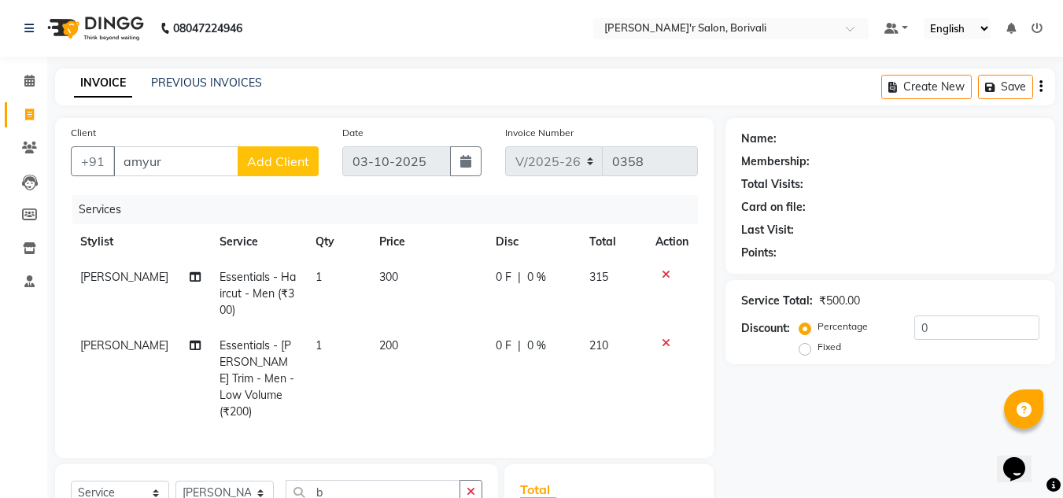
click at [247, 148] on button "Add Client" at bounding box center [278, 161] width 81 height 30
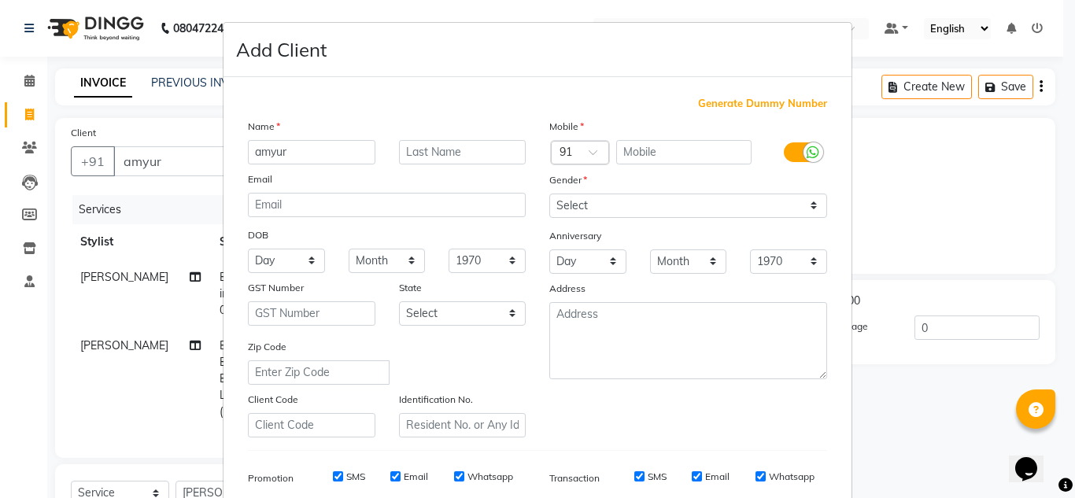
click at [926, 173] on ngb-modal-window "Add Client Generate Dummy Number Name amyur Email DOB Day 01 02 03 04 05 06 07 …" at bounding box center [537, 249] width 1075 height 498
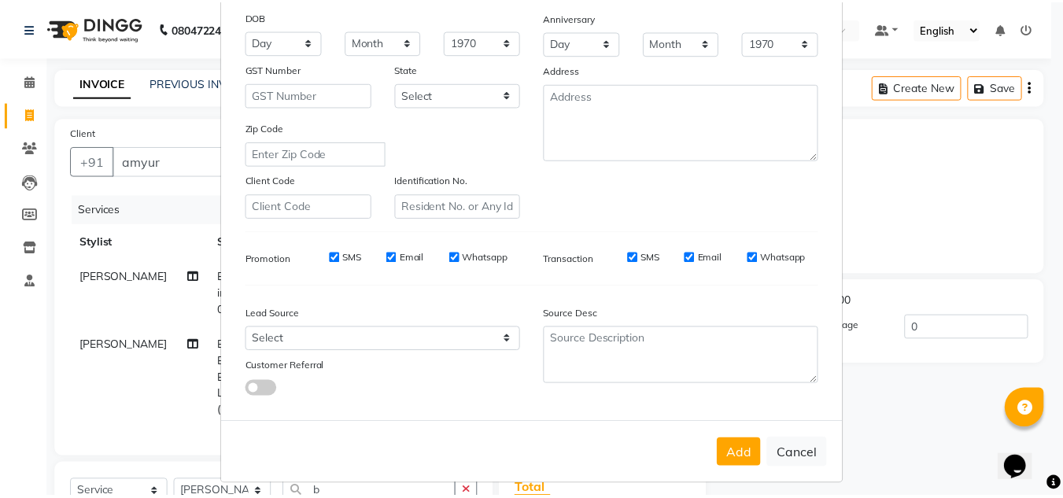
scroll to position [228, 0]
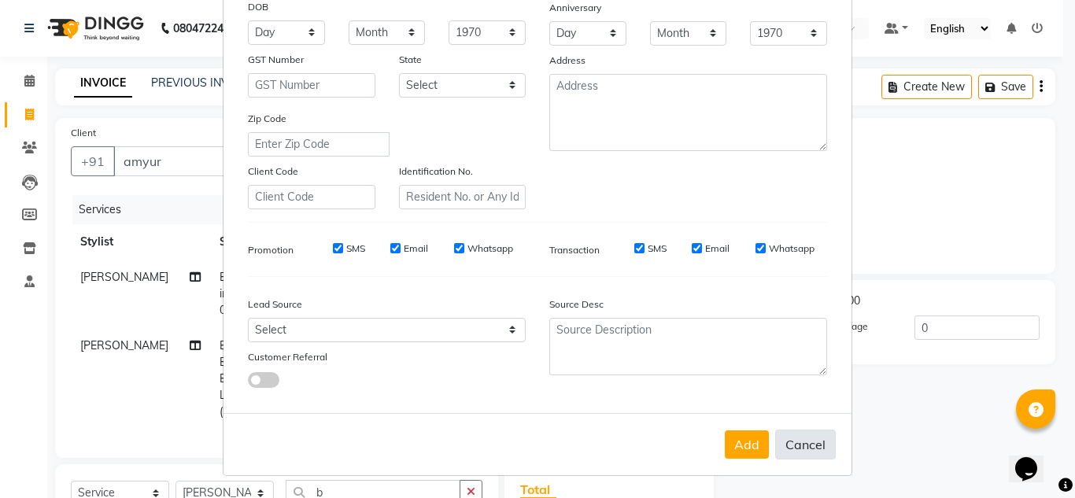
click at [796, 448] on button "Cancel" at bounding box center [805, 445] width 61 height 30
select select
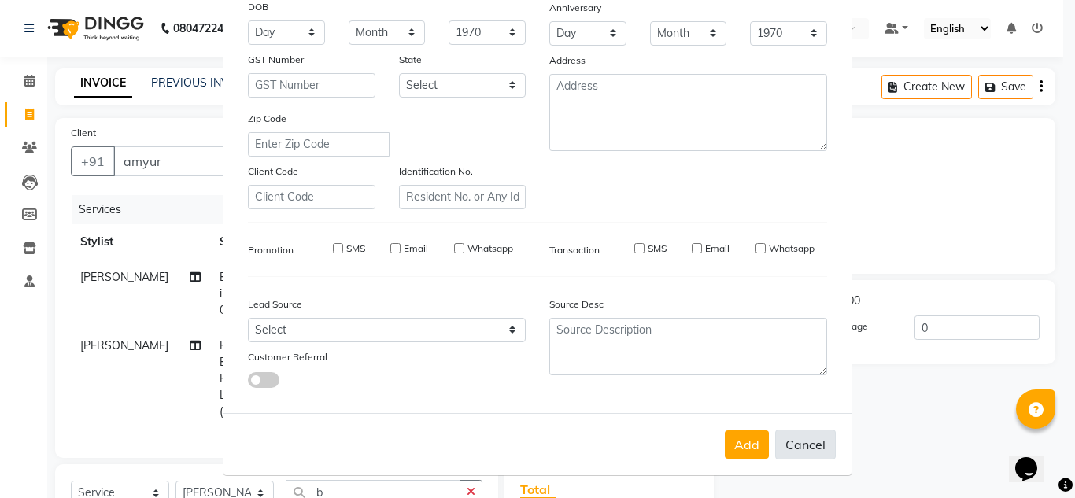
select select
checkbox input "false"
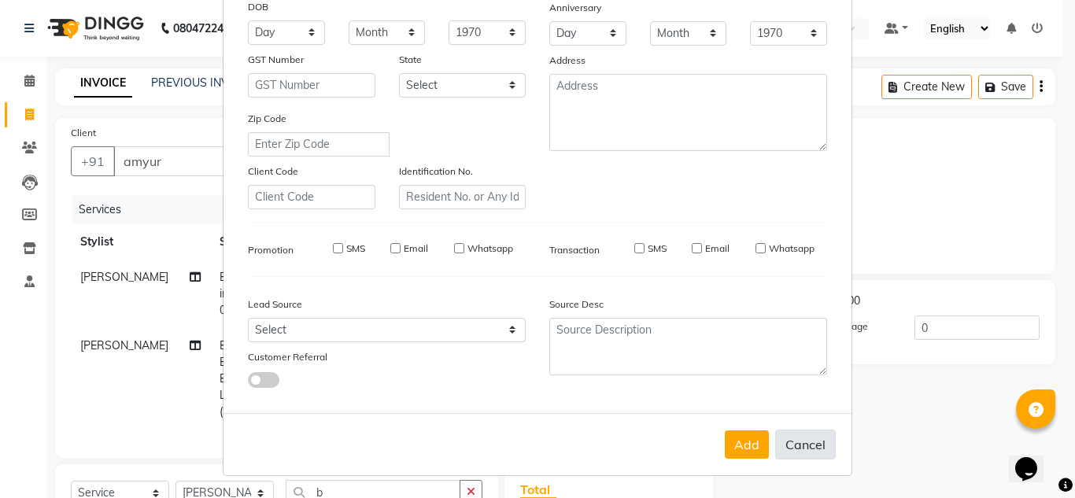
checkbox input "false"
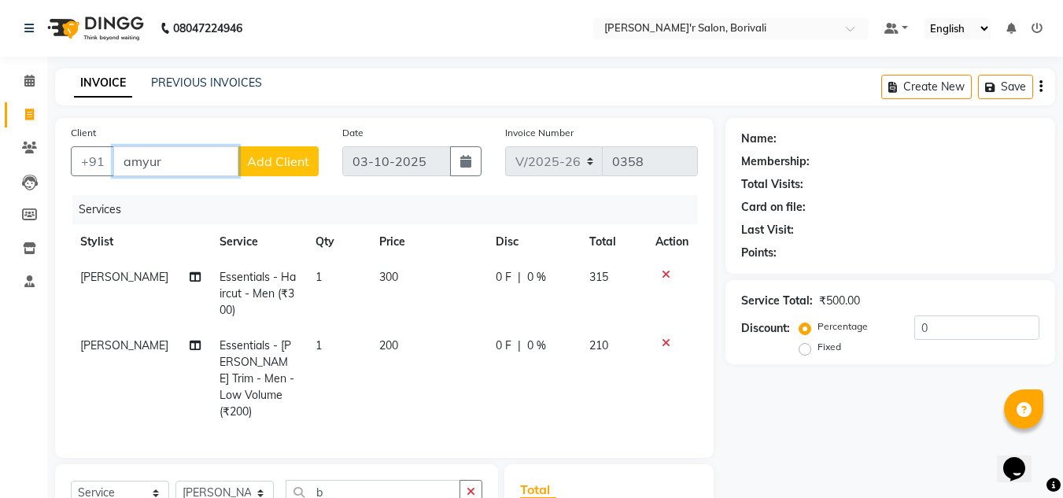
click at [179, 162] on input "amyur" at bounding box center [175, 161] width 125 height 30
type input "a"
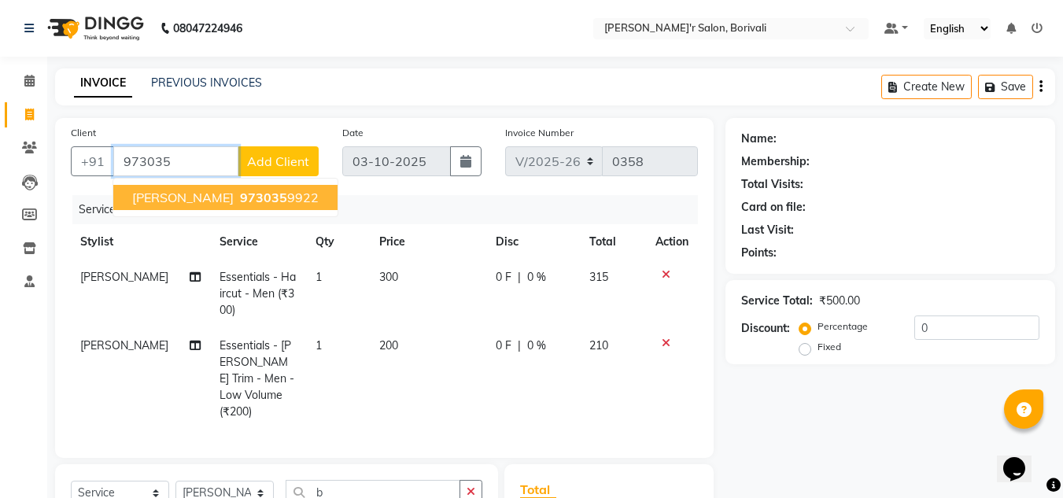
click at [240, 199] on span "973035" at bounding box center [263, 198] width 47 height 16
type input "9730359922"
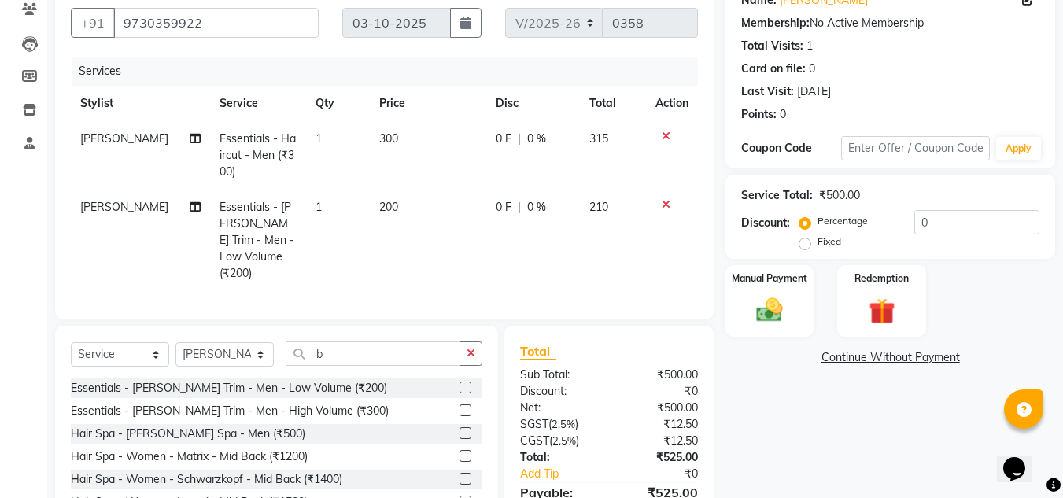
scroll to position [217, 0]
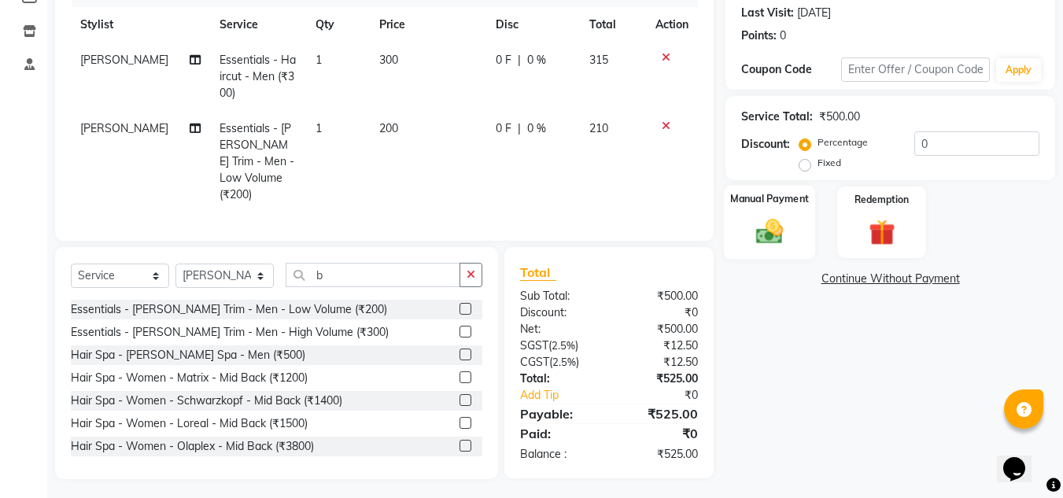
click at [779, 238] on img at bounding box center [770, 231] width 44 height 31
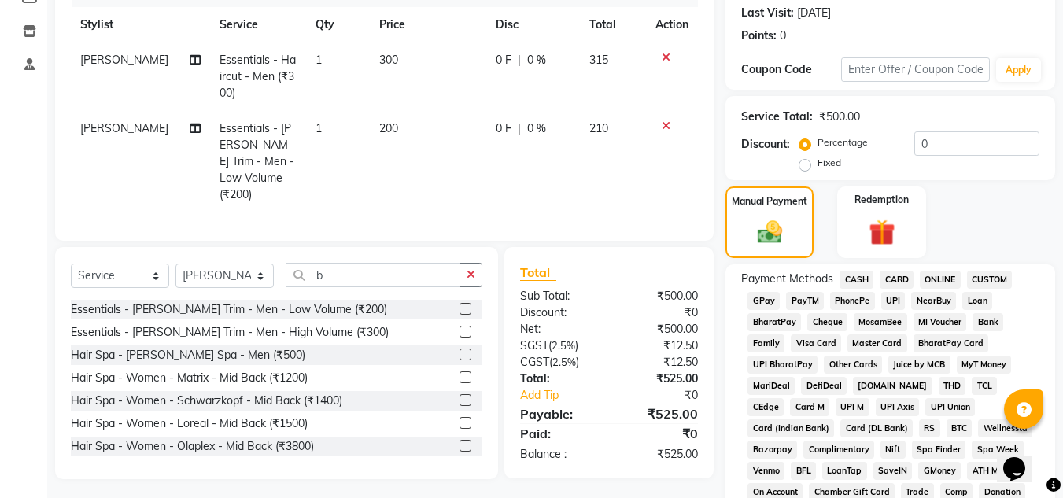
click at [763, 293] on span "GPay" at bounding box center [764, 301] width 32 height 18
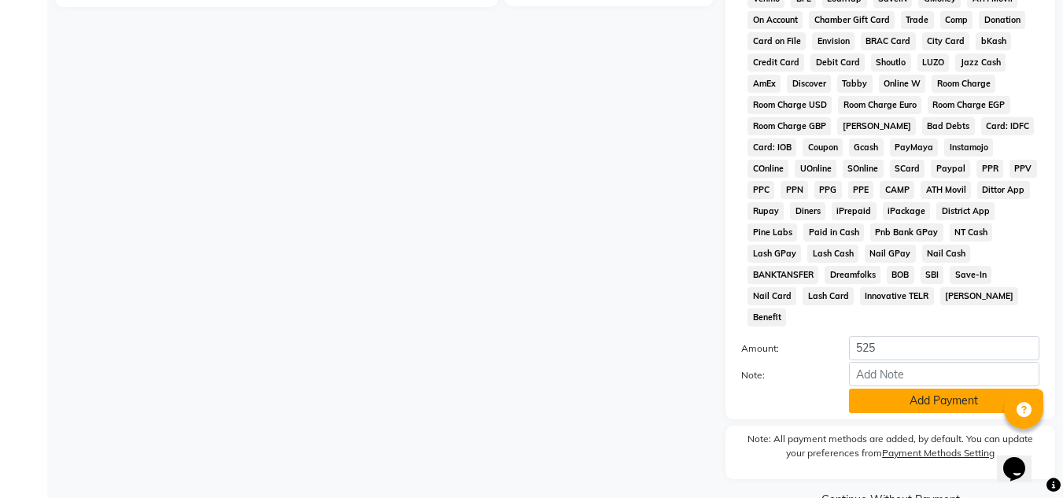
click at [904, 389] on button "Add Payment" at bounding box center [944, 401] width 190 height 24
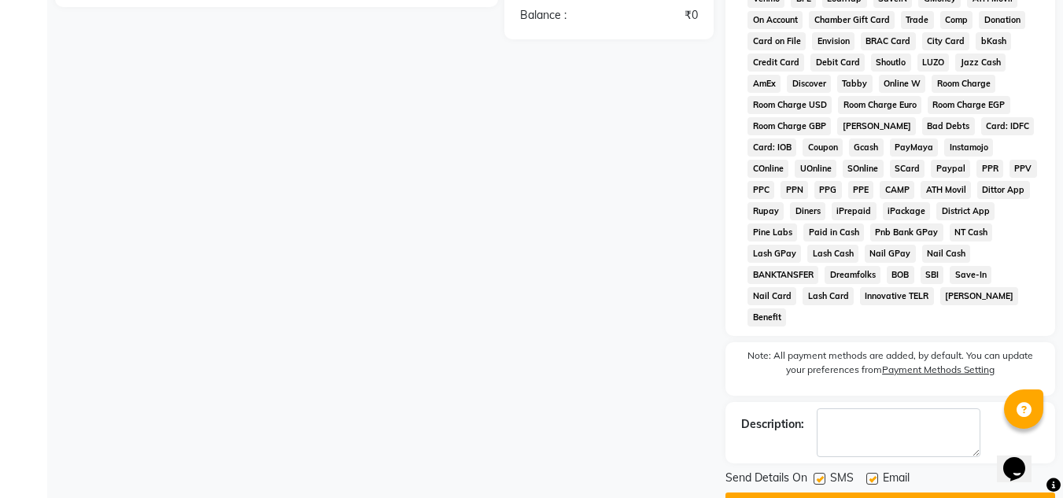
scroll to position [711, 0]
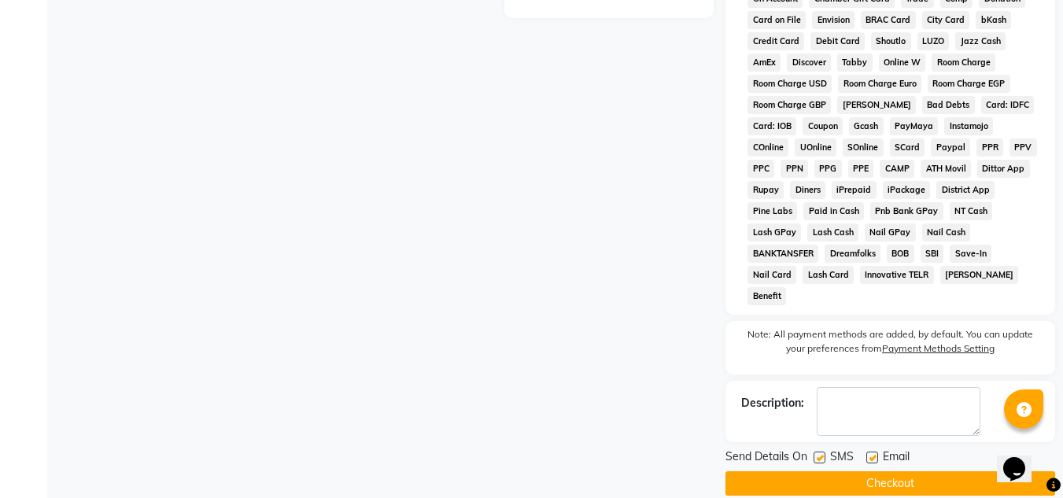
click at [867, 472] on button "Checkout" at bounding box center [891, 484] width 330 height 24
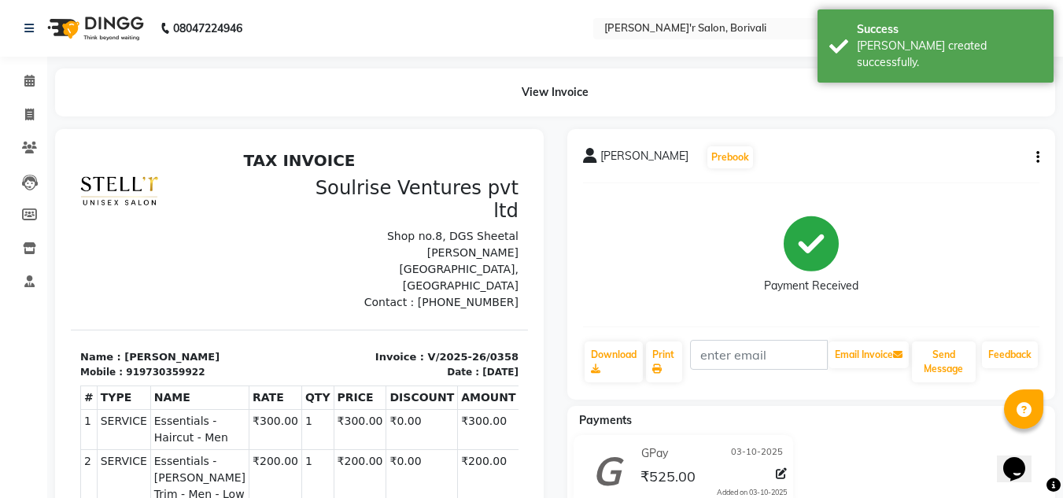
click at [601, 161] on span "[PERSON_NAME]" at bounding box center [645, 159] width 88 height 22
click at [580, 155] on div "[PERSON_NAME] Prebook Payment Received Download Print Email Invoice Send Messag…" at bounding box center [812, 264] width 489 height 271
click at [594, 155] on icon at bounding box center [590, 156] width 14 height 16
click at [142, 350] on p "Name : [PERSON_NAME]" at bounding box center [185, 358] width 210 height 16
click at [30, 80] on icon at bounding box center [29, 81] width 10 height 12
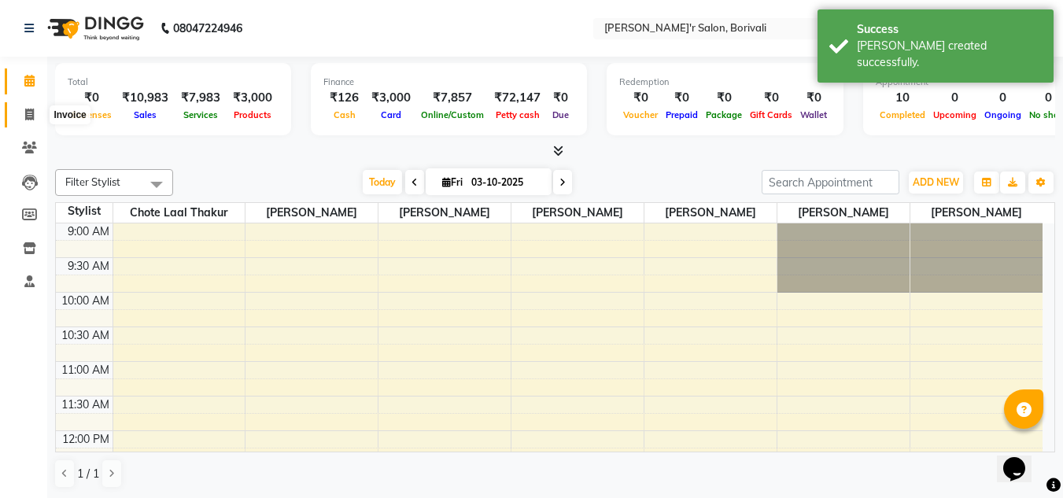
click at [31, 113] on icon at bounding box center [29, 115] width 9 height 12
select select "8737"
select select "service"
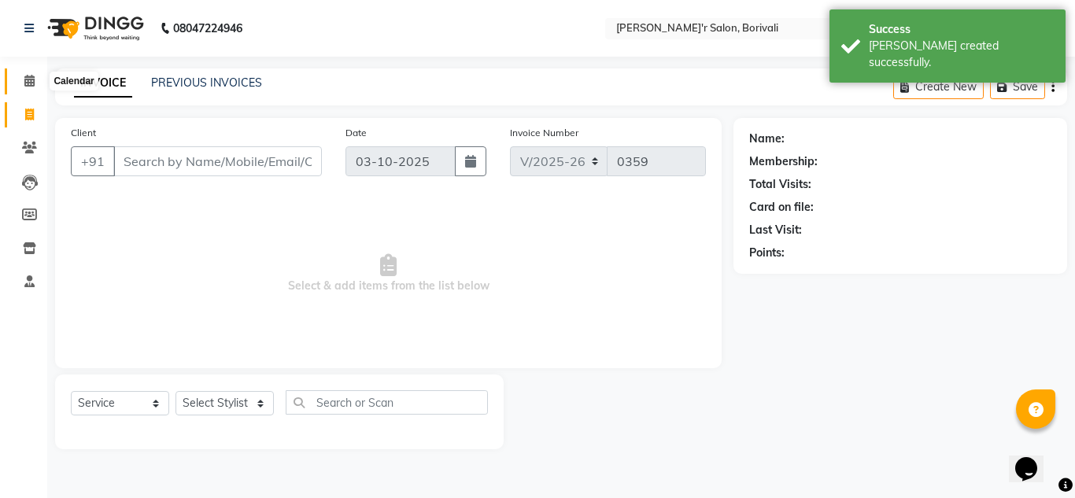
click at [24, 76] on icon at bounding box center [29, 81] width 10 height 12
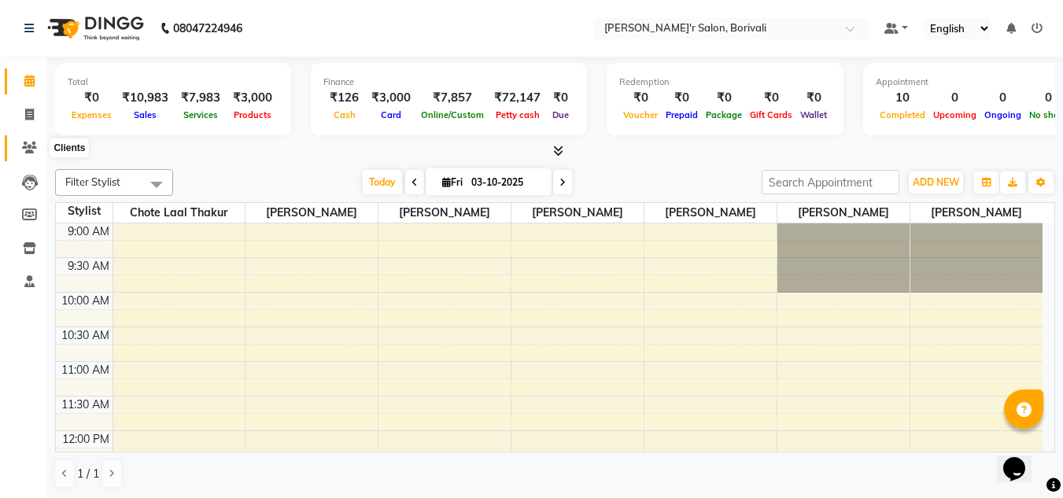
click at [29, 140] on span at bounding box center [30, 148] width 28 height 18
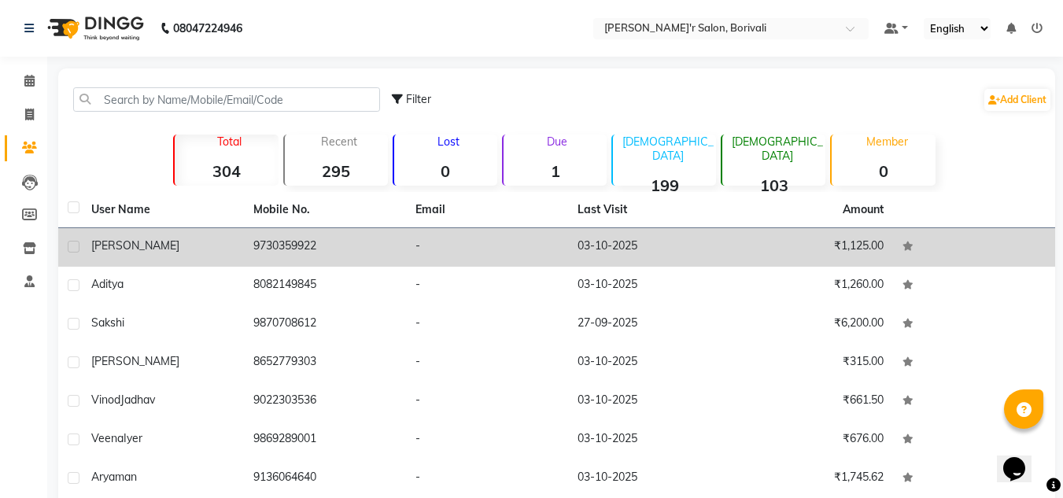
click at [213, 247] on div "[PERSON_NAME]" at bounding box center [162, 246] width 143 height 17
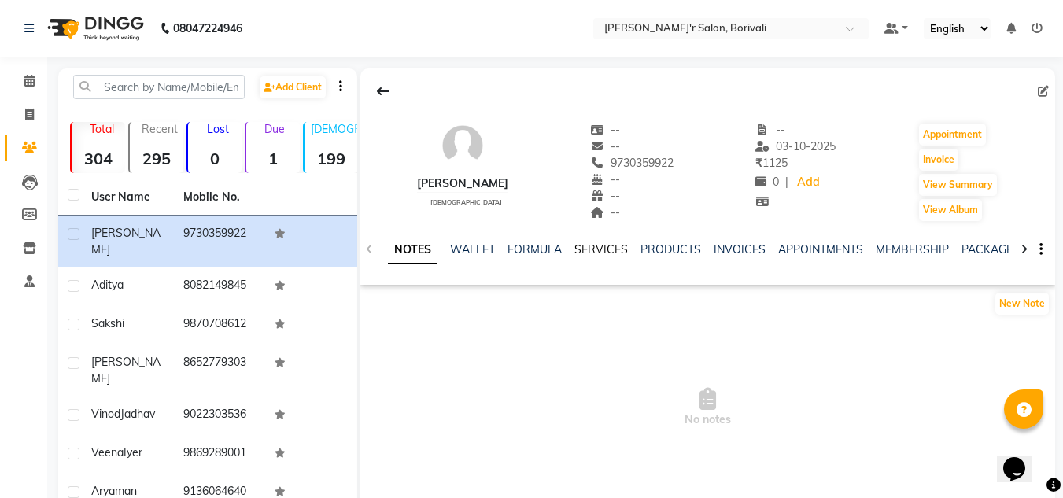
click at [617, 249] on link "SERVICES" at bounding box center [602, 249] width 54 height 14
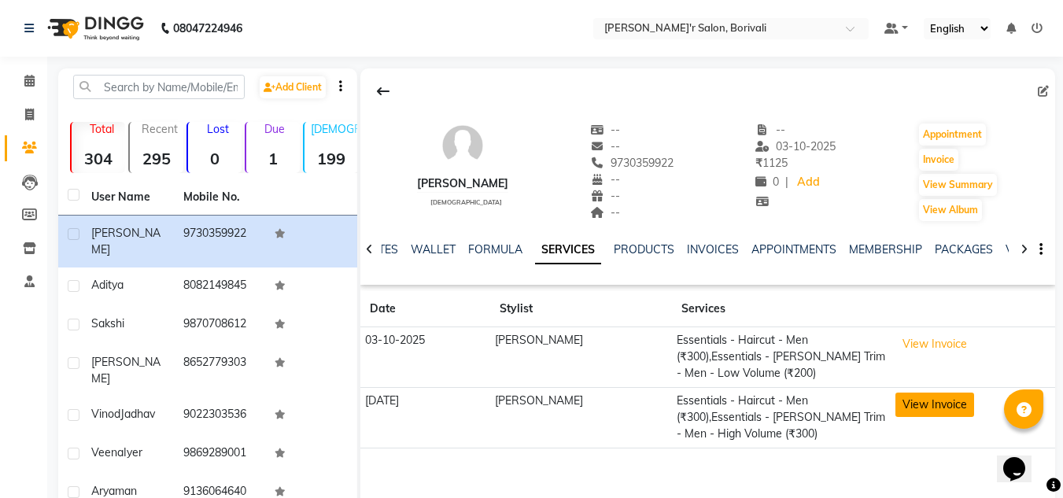
click at [934, 398] on button "View Invoice" at bounding box center [935, 405] width 79 height 24
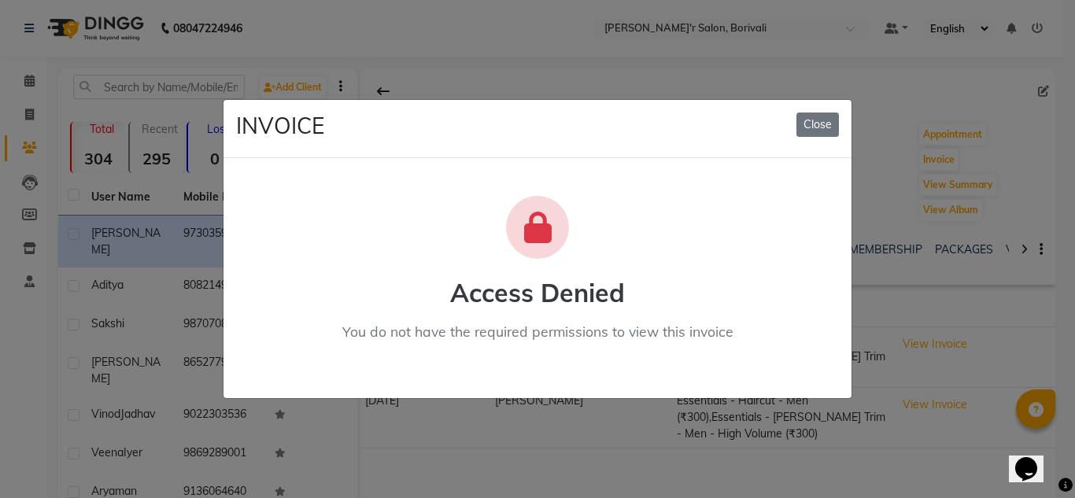
click at [833, 117] on button "Close" at bounding box center [818, 125] width 43 height 24
